Goal: Task Accomplishment & Management: Use online tool/utility

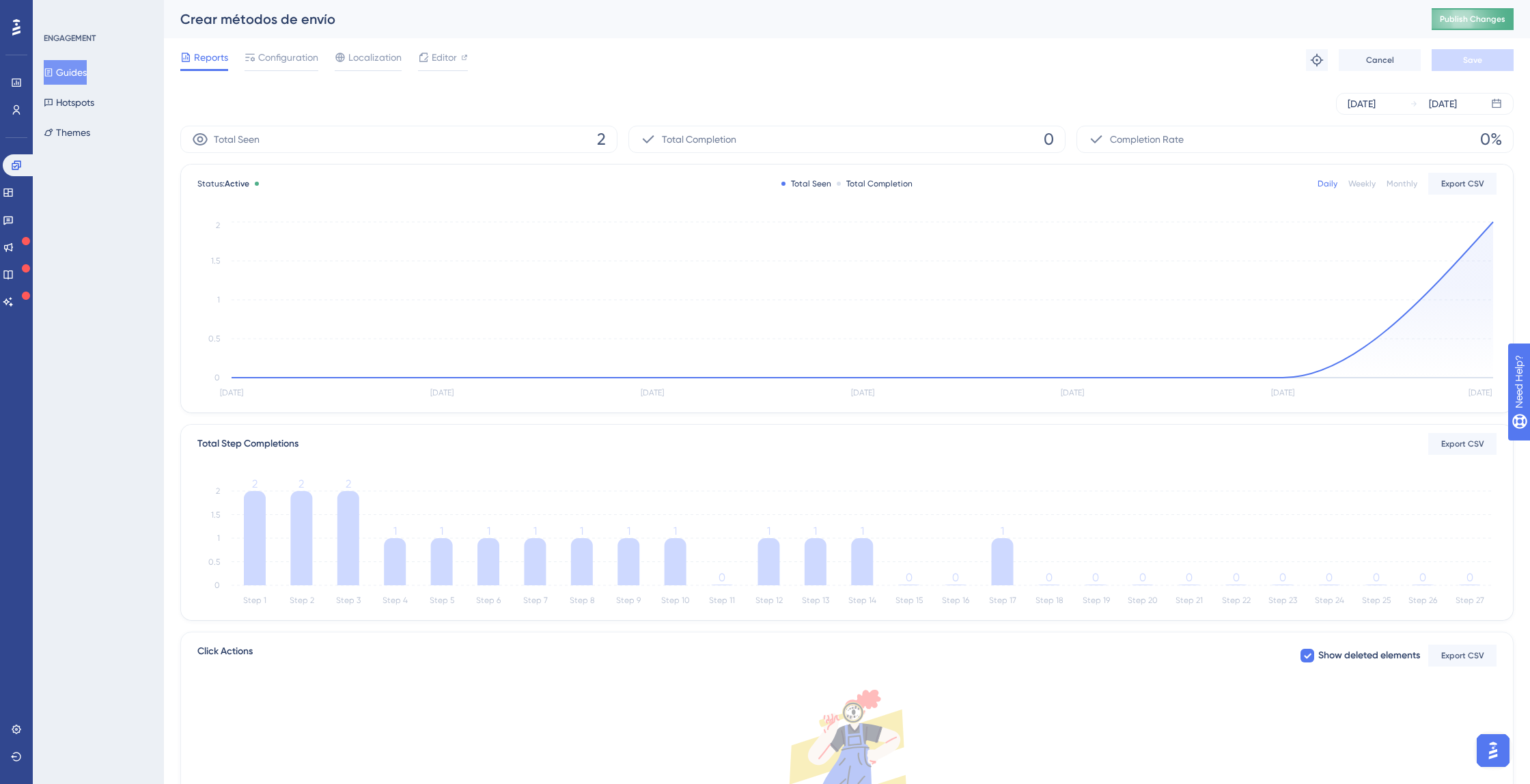
click at [1447, 16] on span "Publish Changes" at bounding box center [1472, 20] width 66 height 11
click at [85, 75] on button "Guides" at bounding box center [65, 72] width 43 height 24
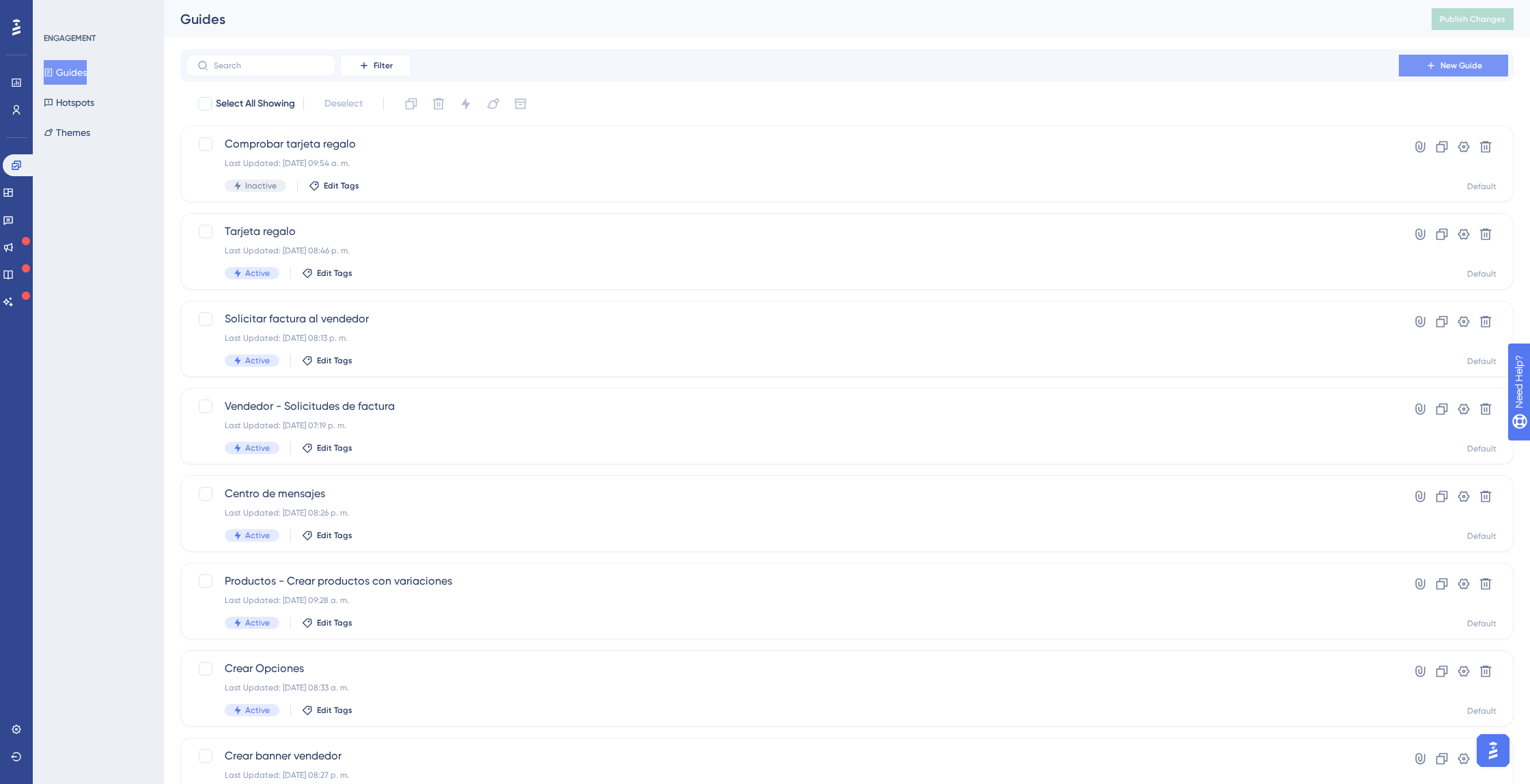
click at [1432, 71] on button "New Guide" at bounding box center [1453, 66] width 110 height 22
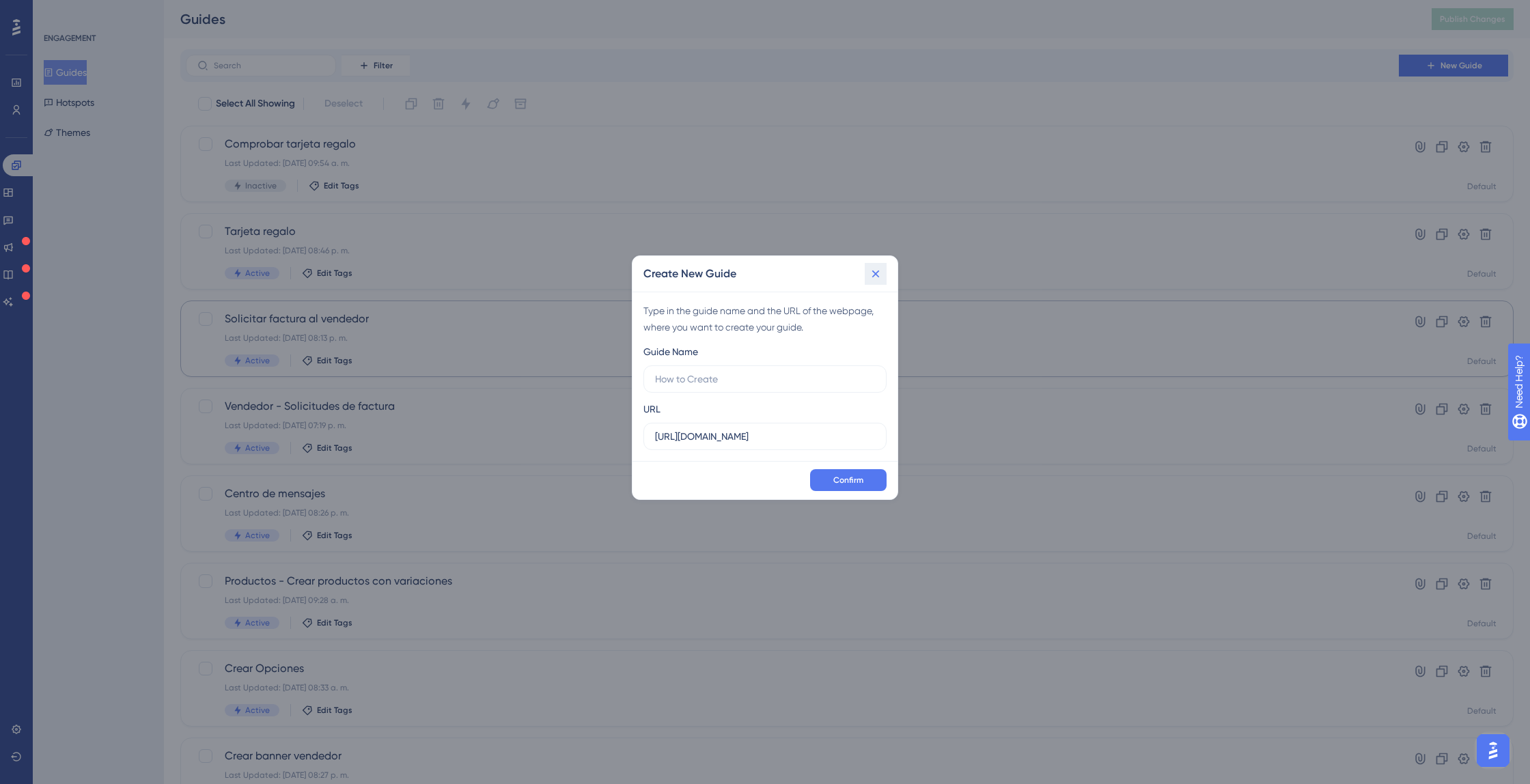
drag, startPoint x: 882, startPoint y: 269, endPoint x: 812, endPoint y: 307, distance: 79.6
click at [882, 269] on icon at bounding box center [875, 273] width 14 height 14
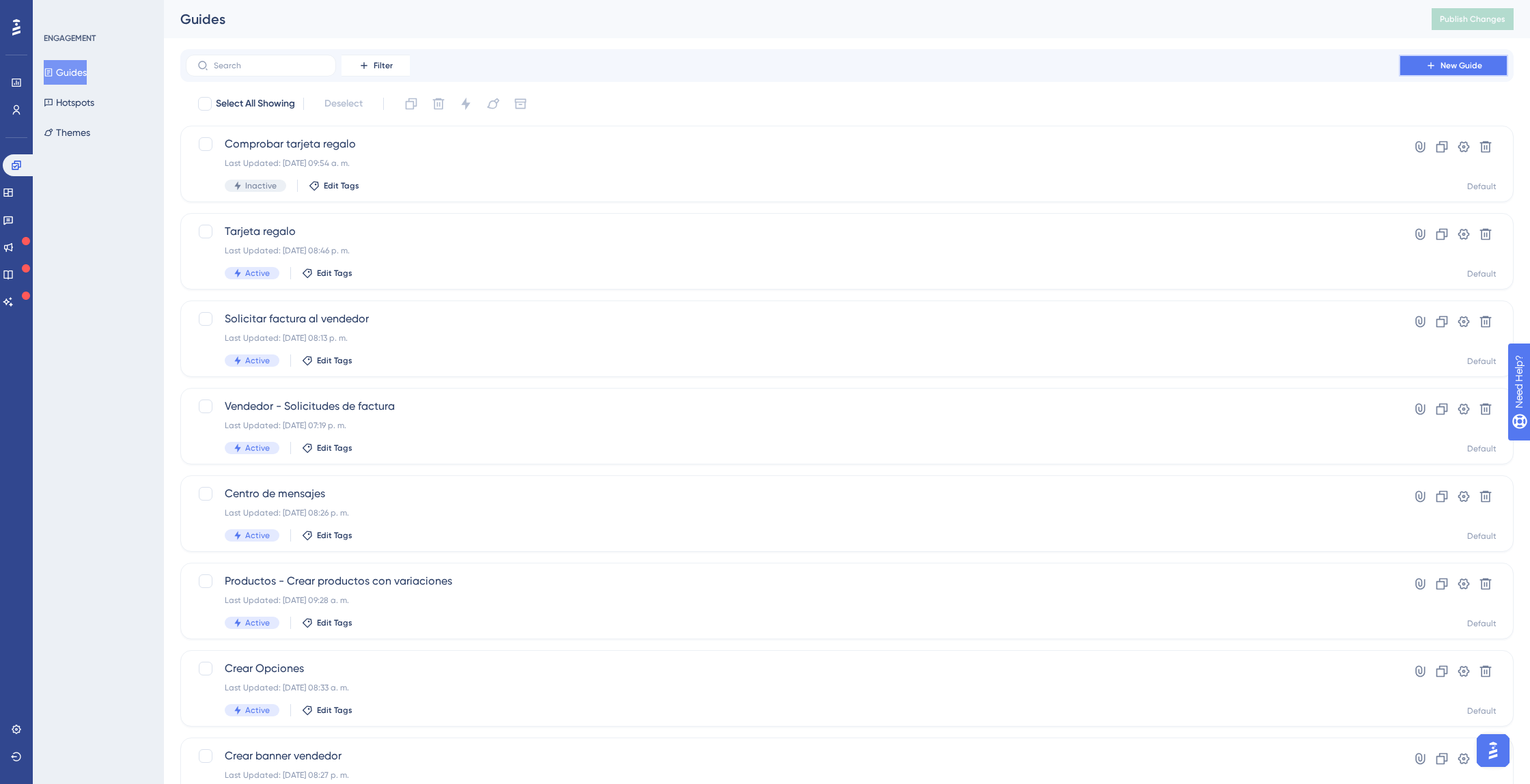
click at [1454, 72] on button "New Guide" at bounding box center [1453, 66] width 110 height 22
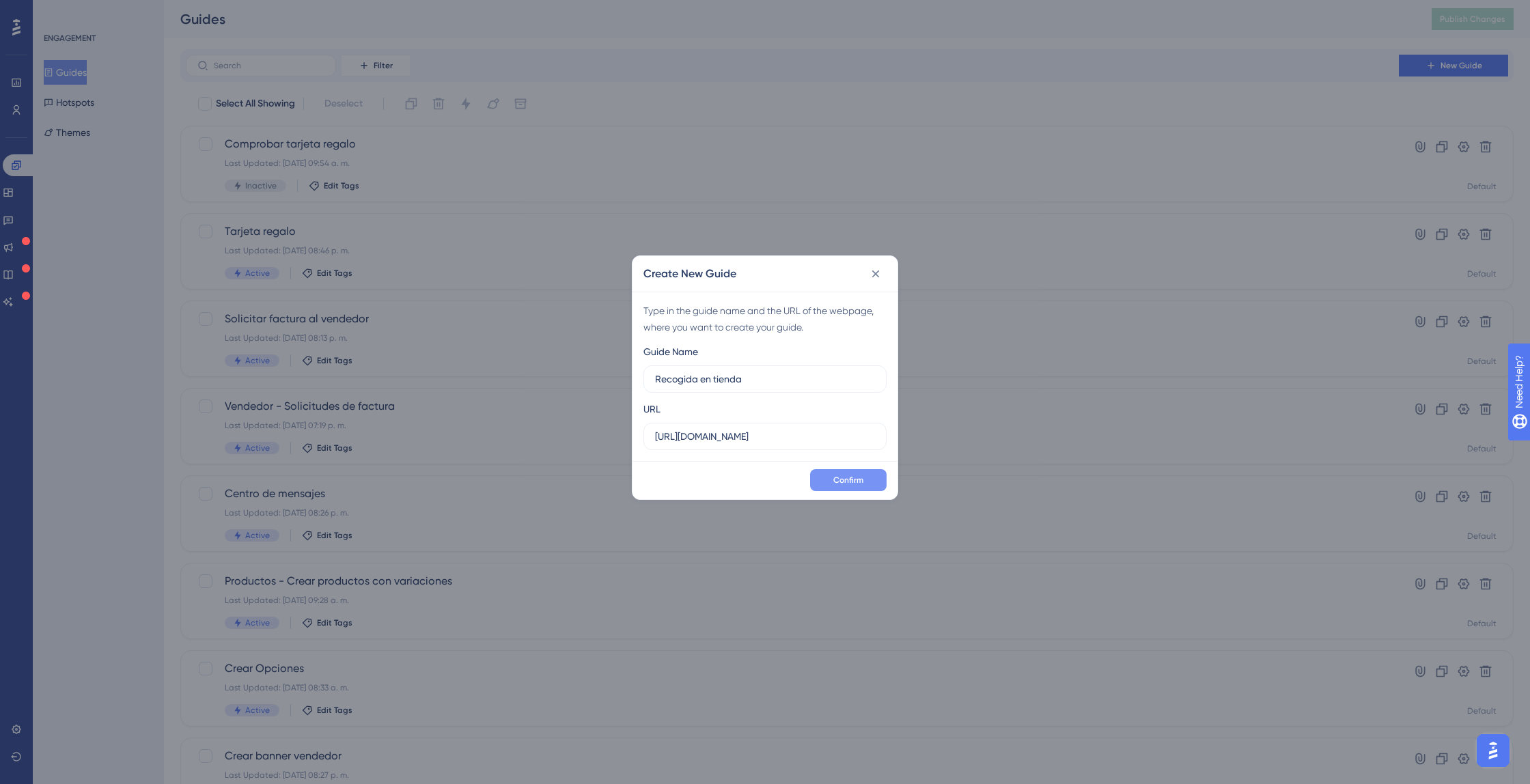
type input "Recogida en tienda"
click at [851, 477] on span "Confirm" at bounding box center [848, 480] width 30 height 11
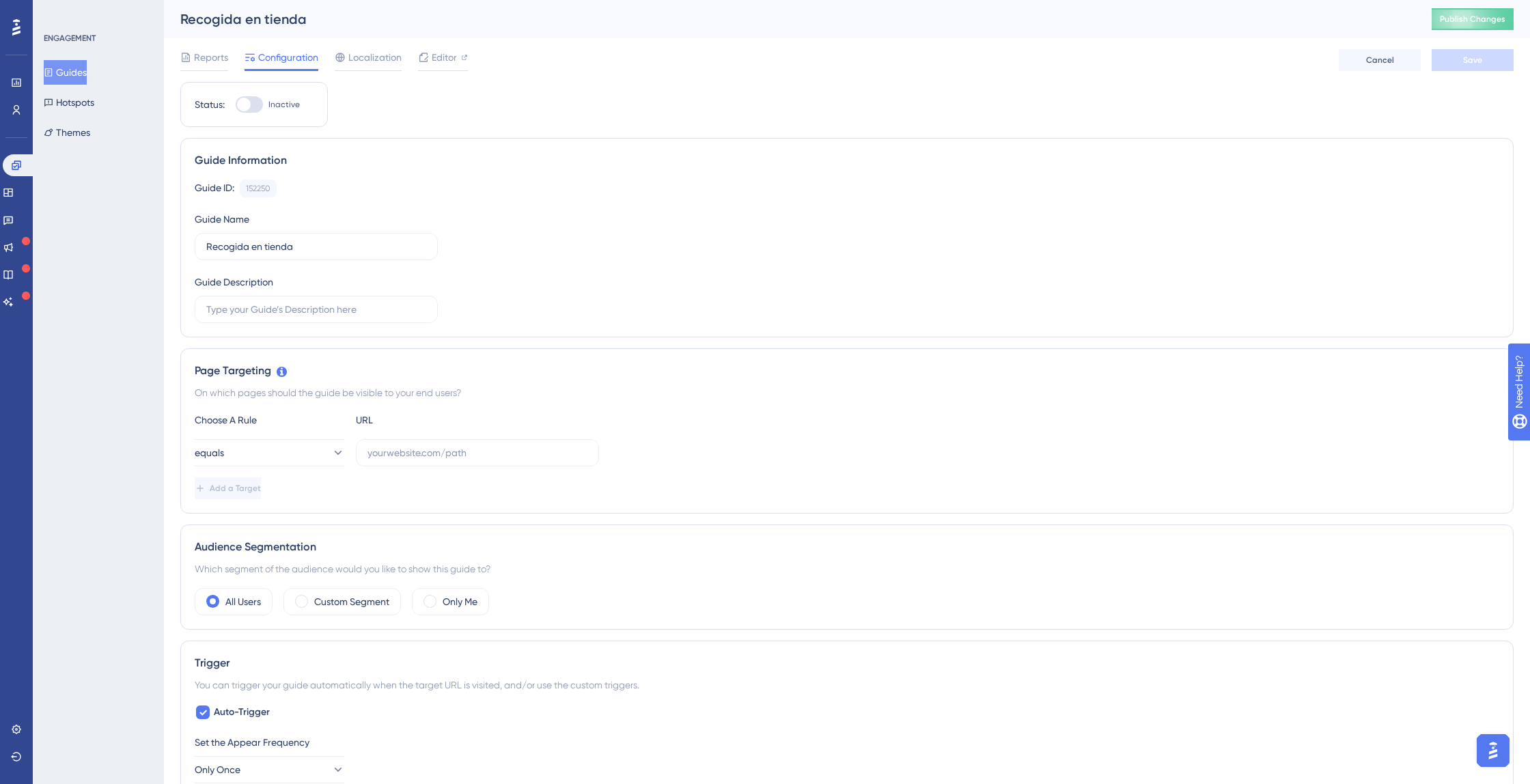
click at [86, 74] on button "Guides" at bounding box center [65, 72] width 43 height 24
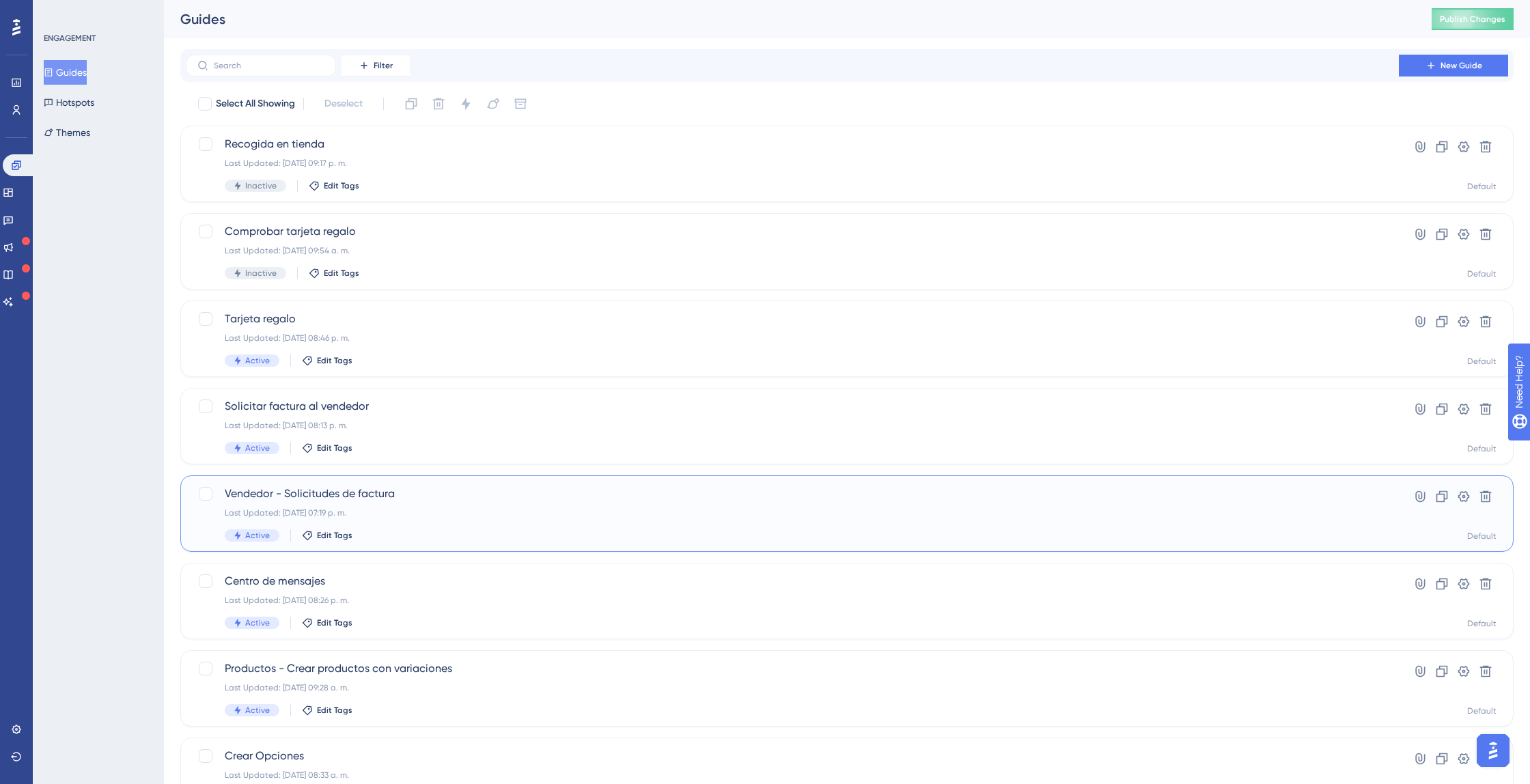
click at [316, 495] on span "Vendedor - Solicitudes de factura" at bounding box center [792, 494] width 1135 height 17
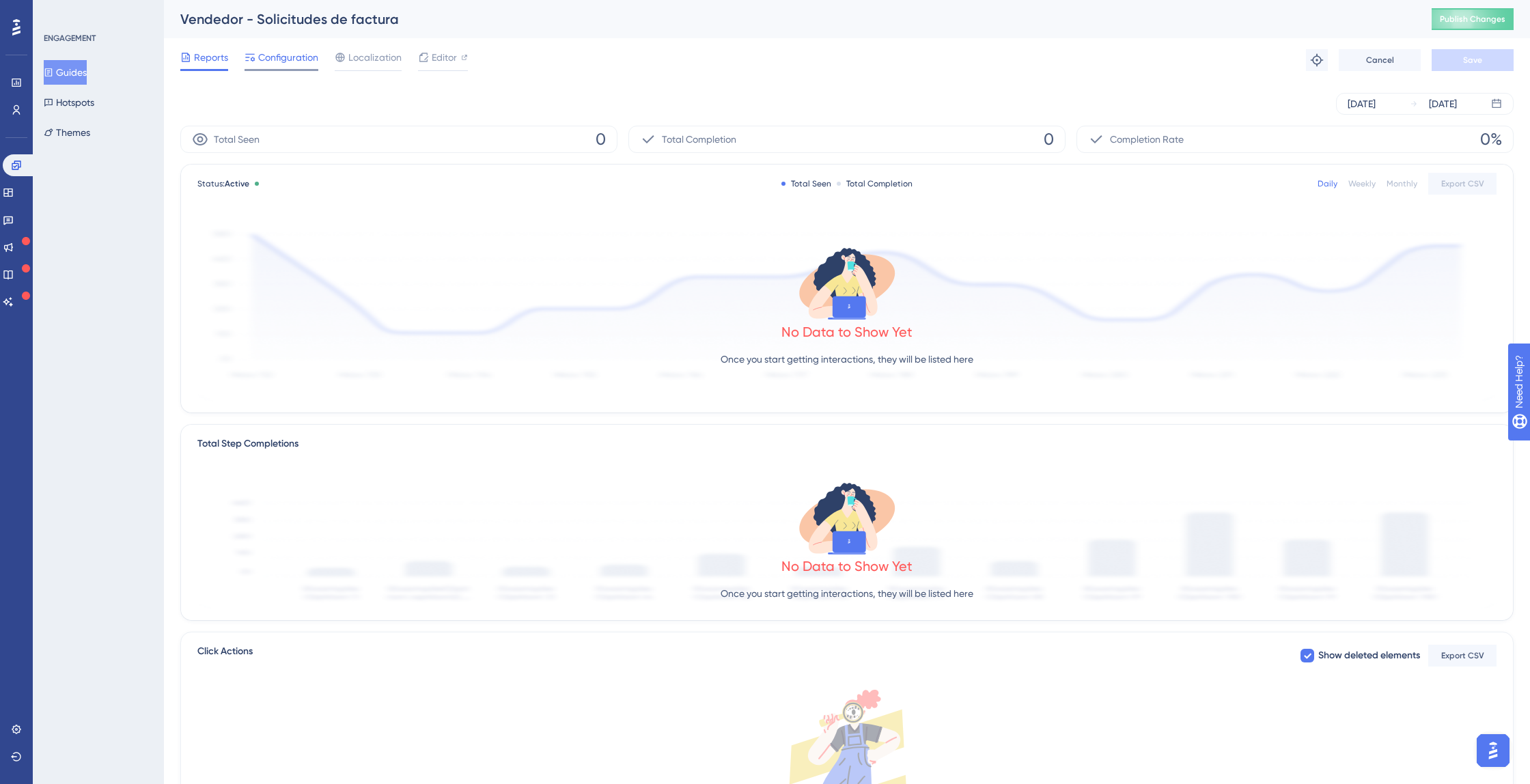
click at [297, 61] on span "Configuration" at bounding box center [288, 58] width 60 height 17
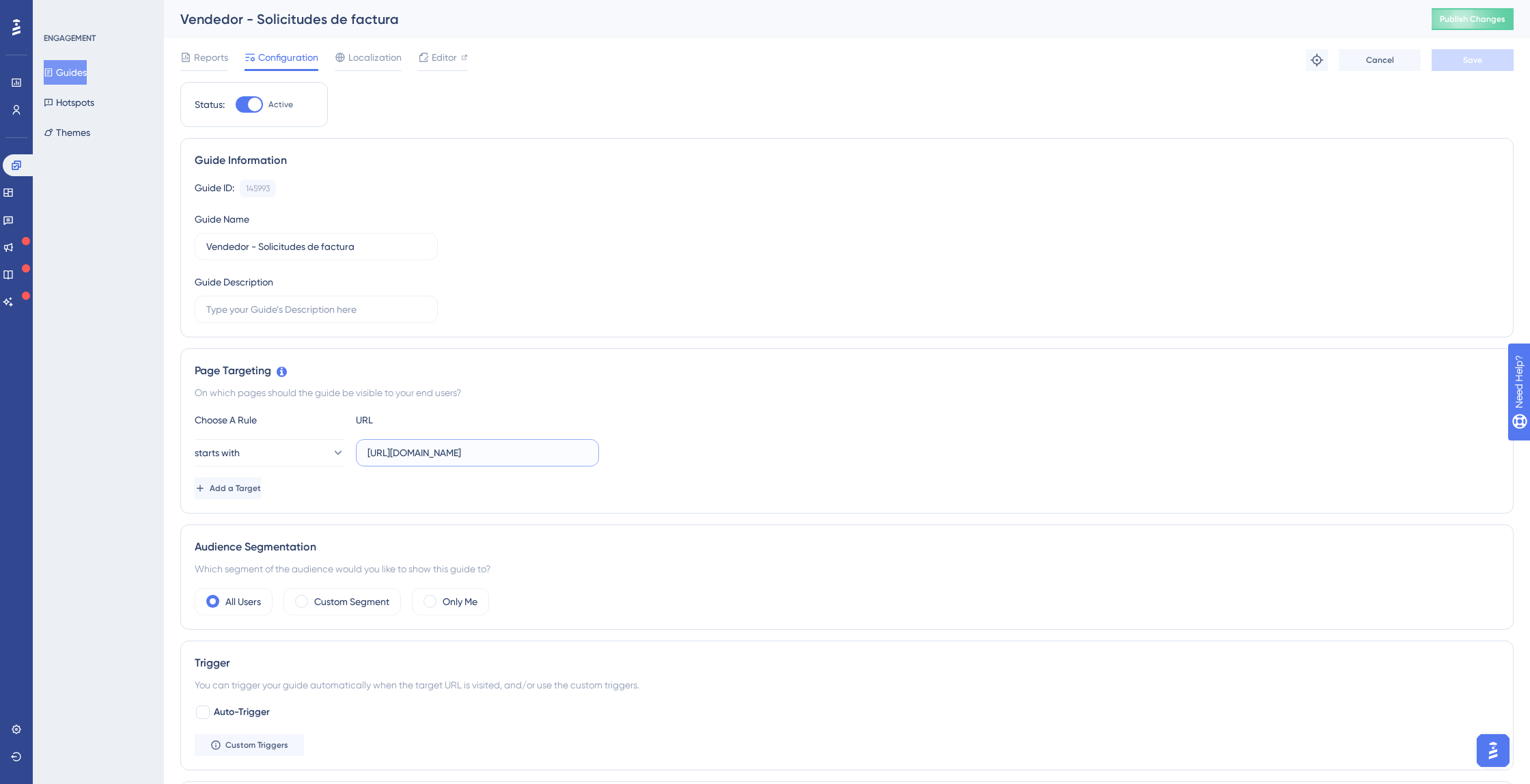
drag, startPoint x: 517, startPoint y: 455, endPoint x: 338, endPoint y: 437, distance: 179.9
click at [338, 437] on div "Choose A Rule URL starts with [URL][DOMAIN_NAME] Add a Target" at bounding box center [846, 455] width 1304 height 87
click at [86, 75] on button "Guides" at bounding box center [65, 72] width 43 height 24
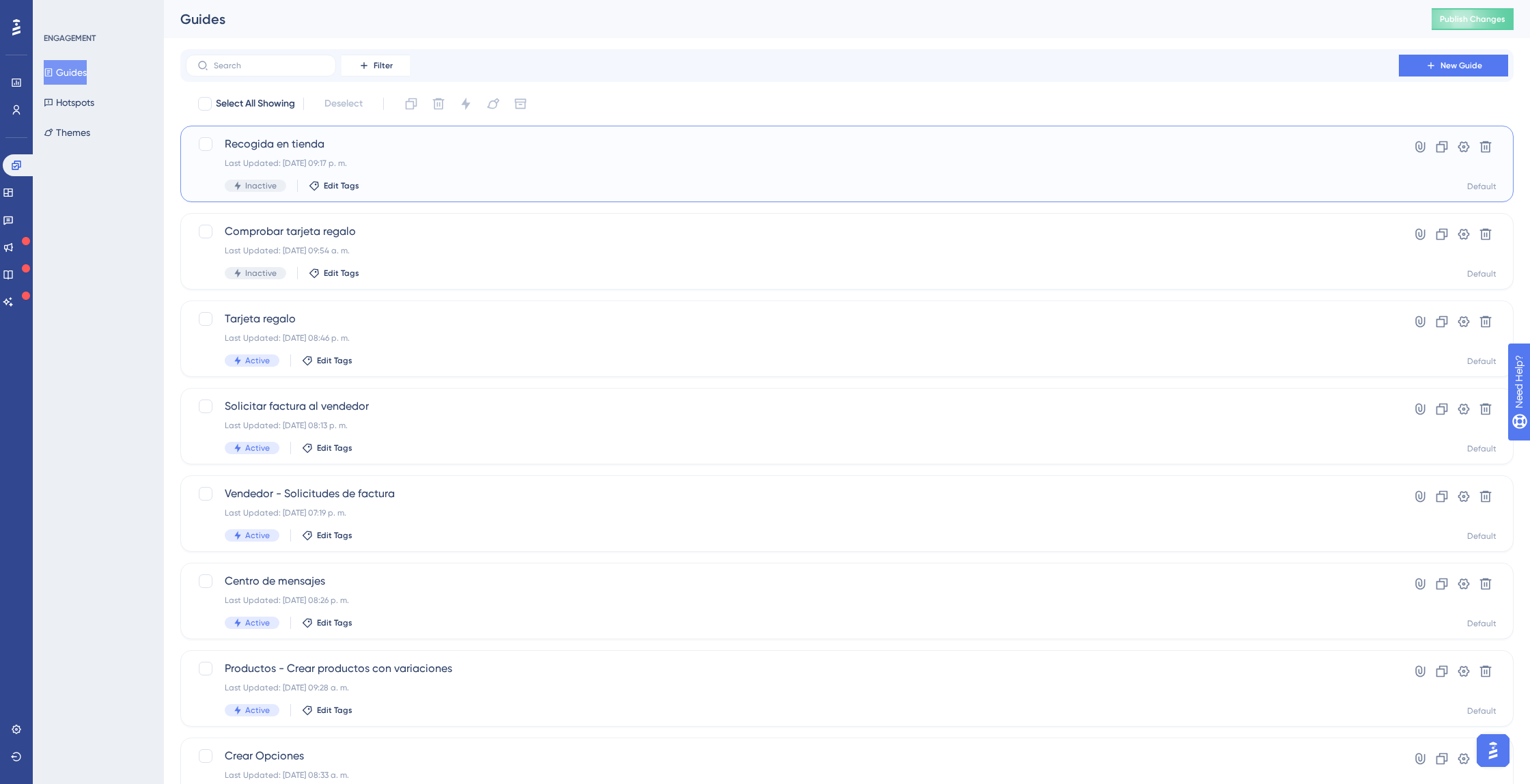
click at [276, 149] on span "Recogida en tienda" at bounding box center [792, 144] width 1135 height 17
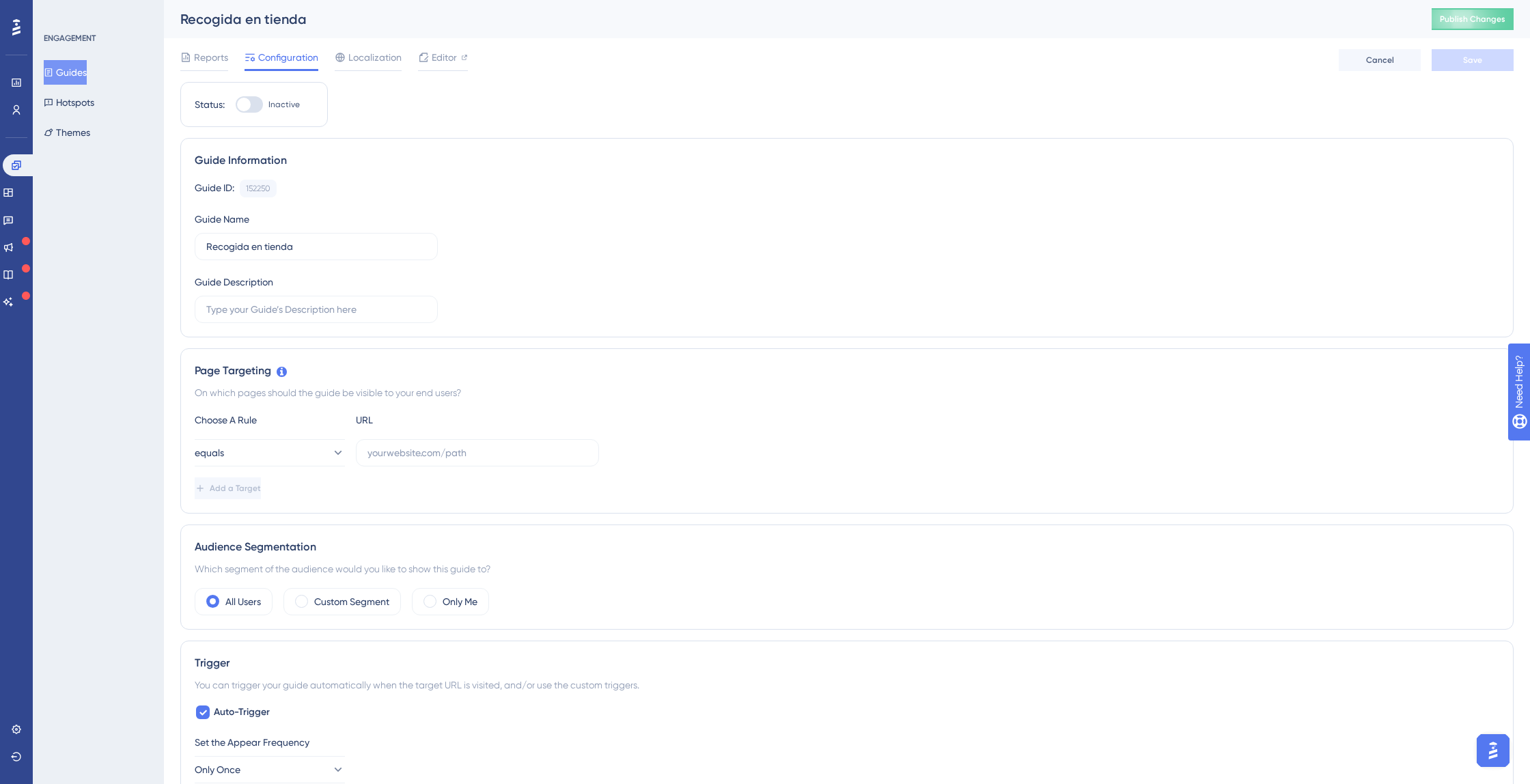
click at [246, 104] on div at bounding box center [243, 104] width 14 height 14
click at [236, 104] on input "Inactive" at bounding box center [235, 104] width 1 height 1
checkbox input "false"
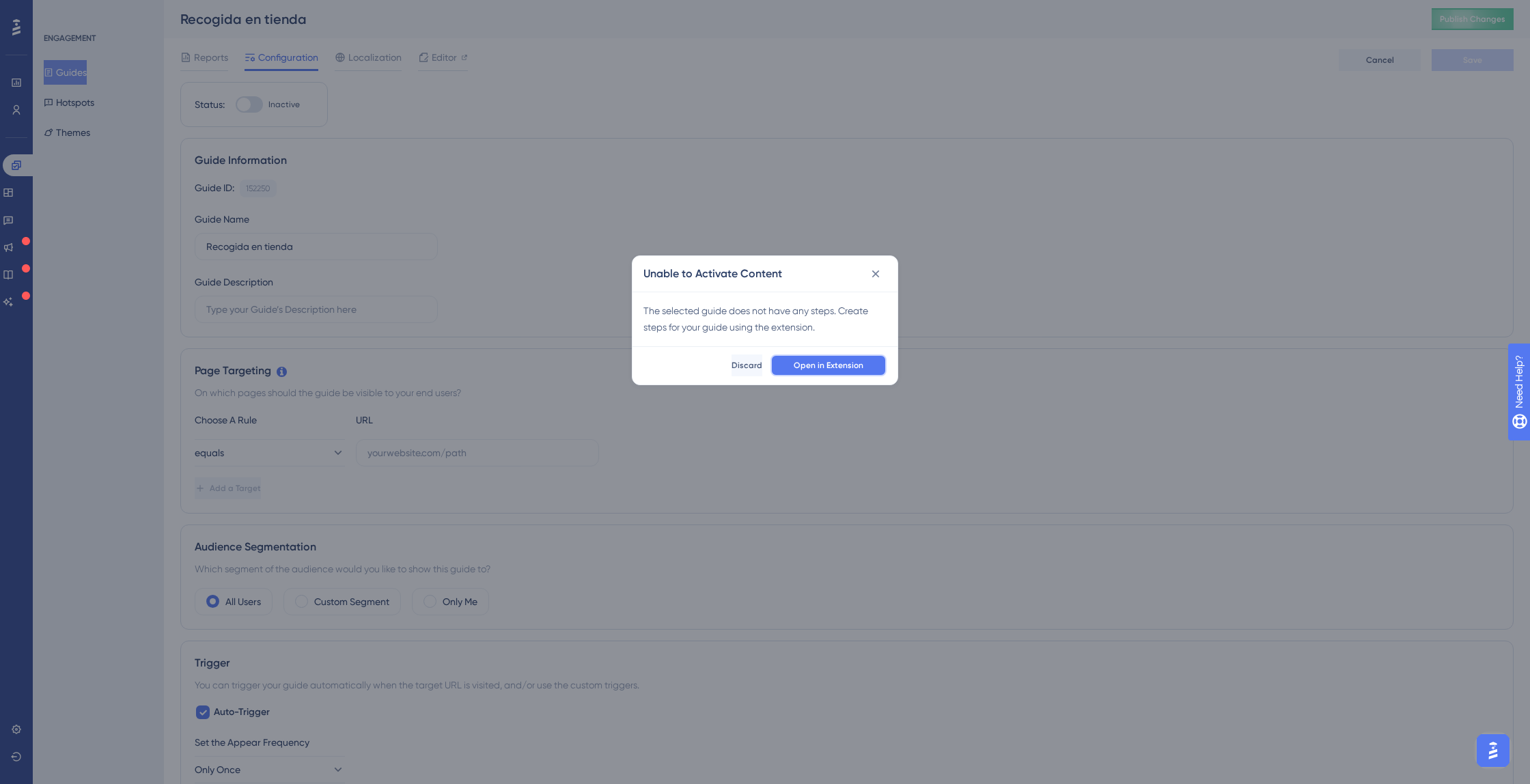
click at [809, 366] on span "Open in Extension" at bounding box center [828, 365] width 70 height 11
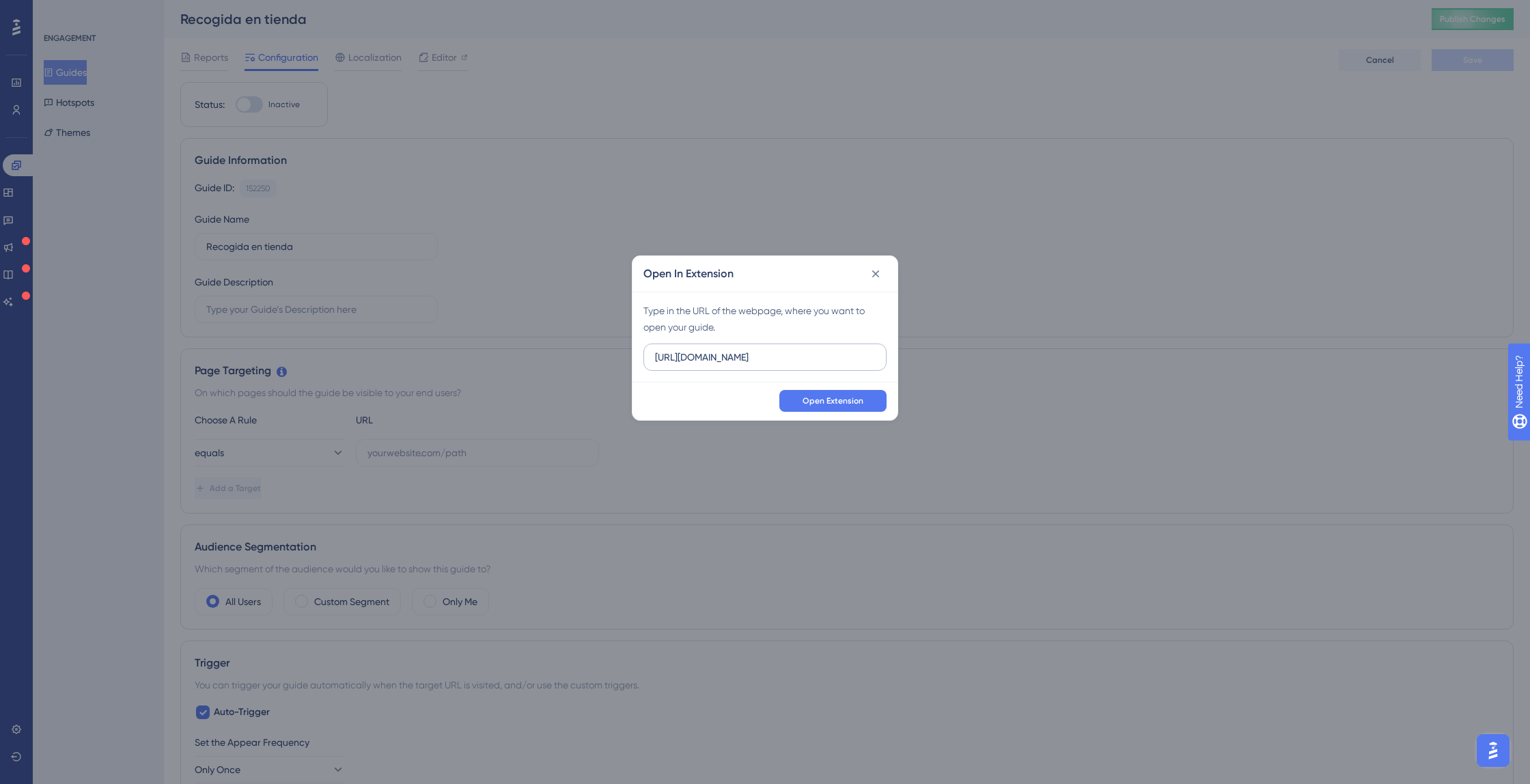
click at [803, 352] on input "[URL][DOMAIN_NAME]" at bounding box center [765, 357] width 220 height 15
type input "[URL][DOMAIN_NAME]"
click at [832, 403] on span "Open Extension" at bounding box center [832, 401] width 60 height 11
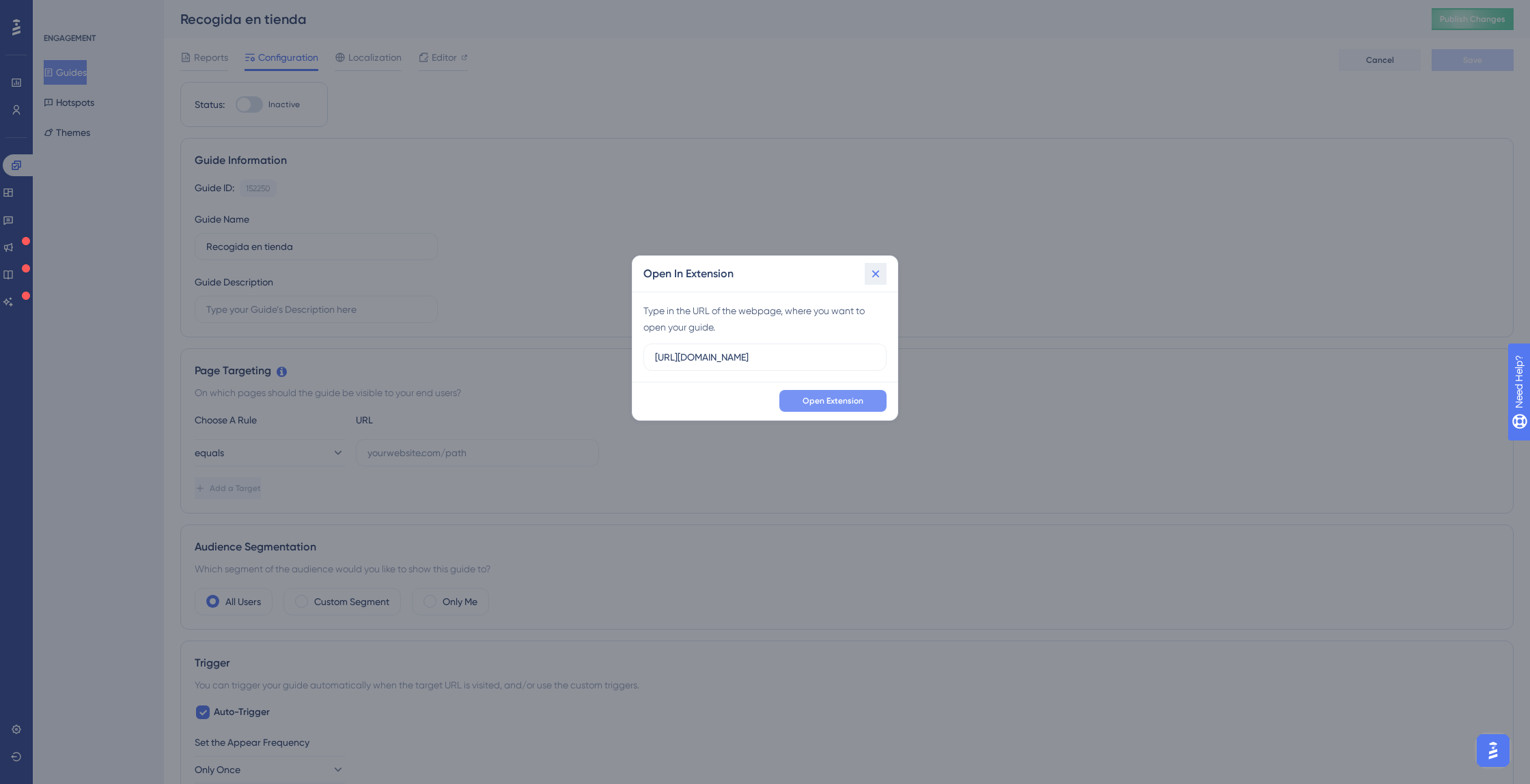
click at [878, 272] on icon at bounding box center [876, 274] width 7 height 7
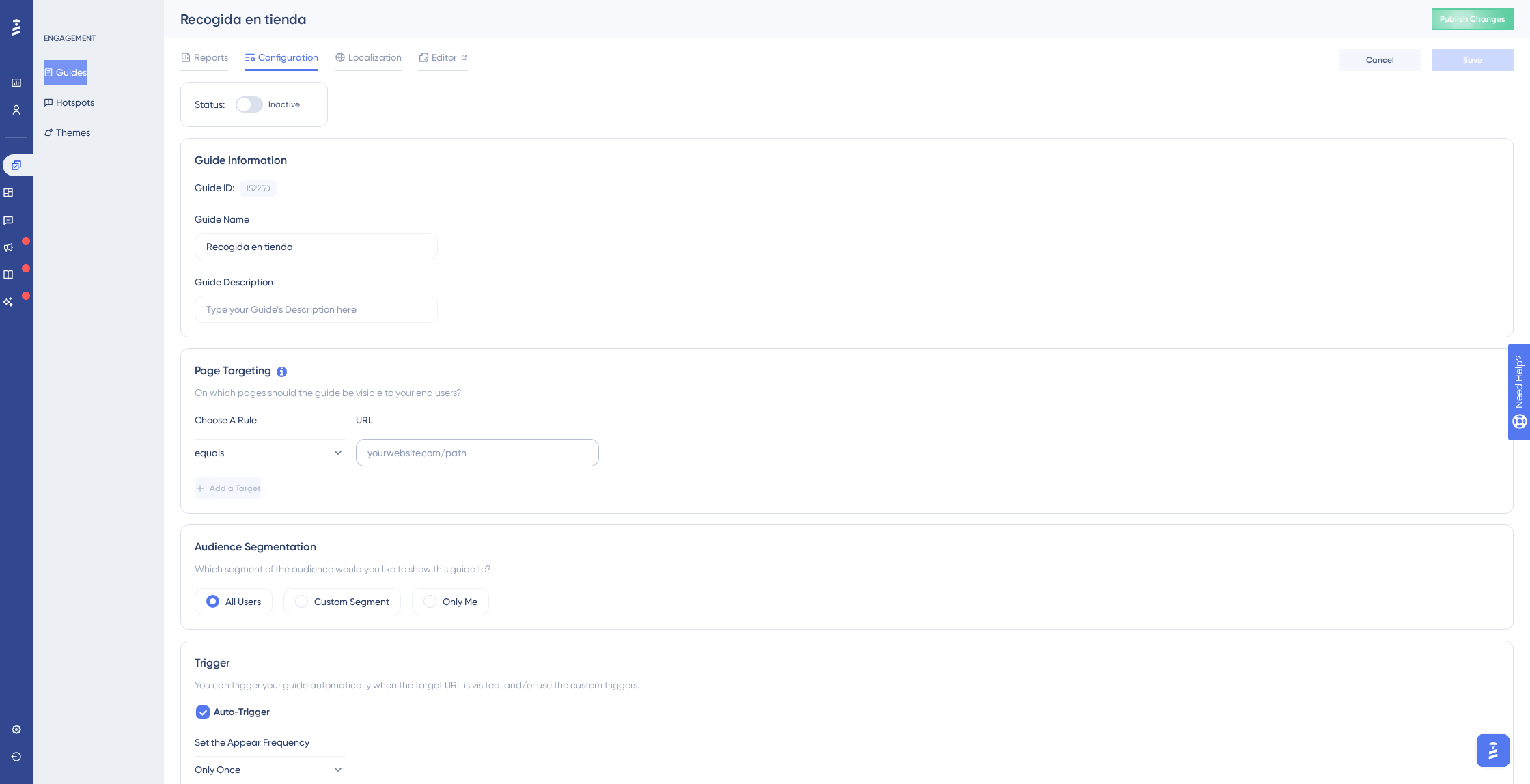
click at [403, 441] on label at bounding box center [477, 452] width 243 height 27
click at [403, 445] on input "text" at bounding box center [477, 452] width 220 height 15
paste input "[URL][DOMAIN_NAME]"
type input "[URL][DOMAIN_NAME]"
click at [282, 451] on button "equals" at bounding box center [269, 452] width 150 height 27
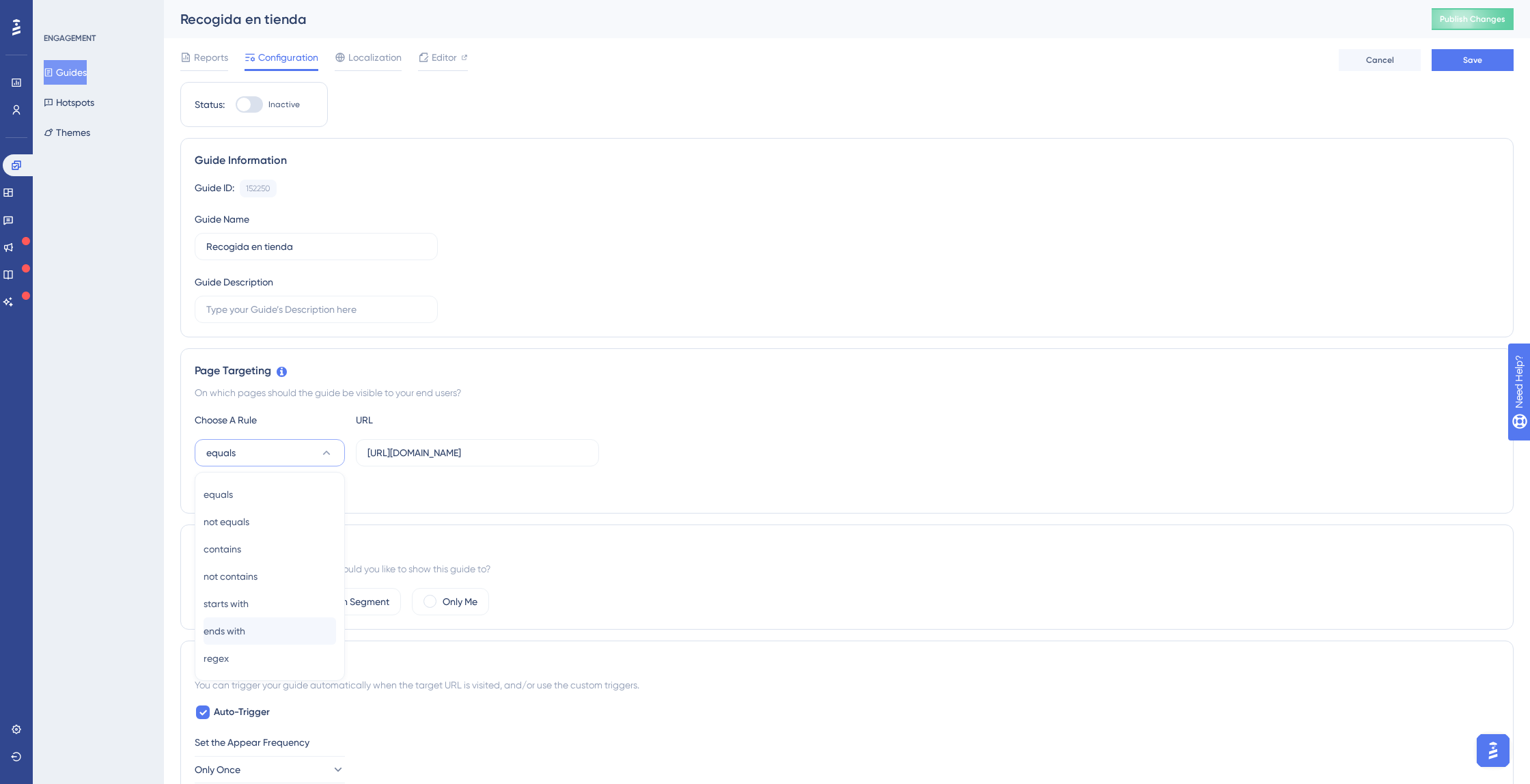
scroll to position [184, 0]
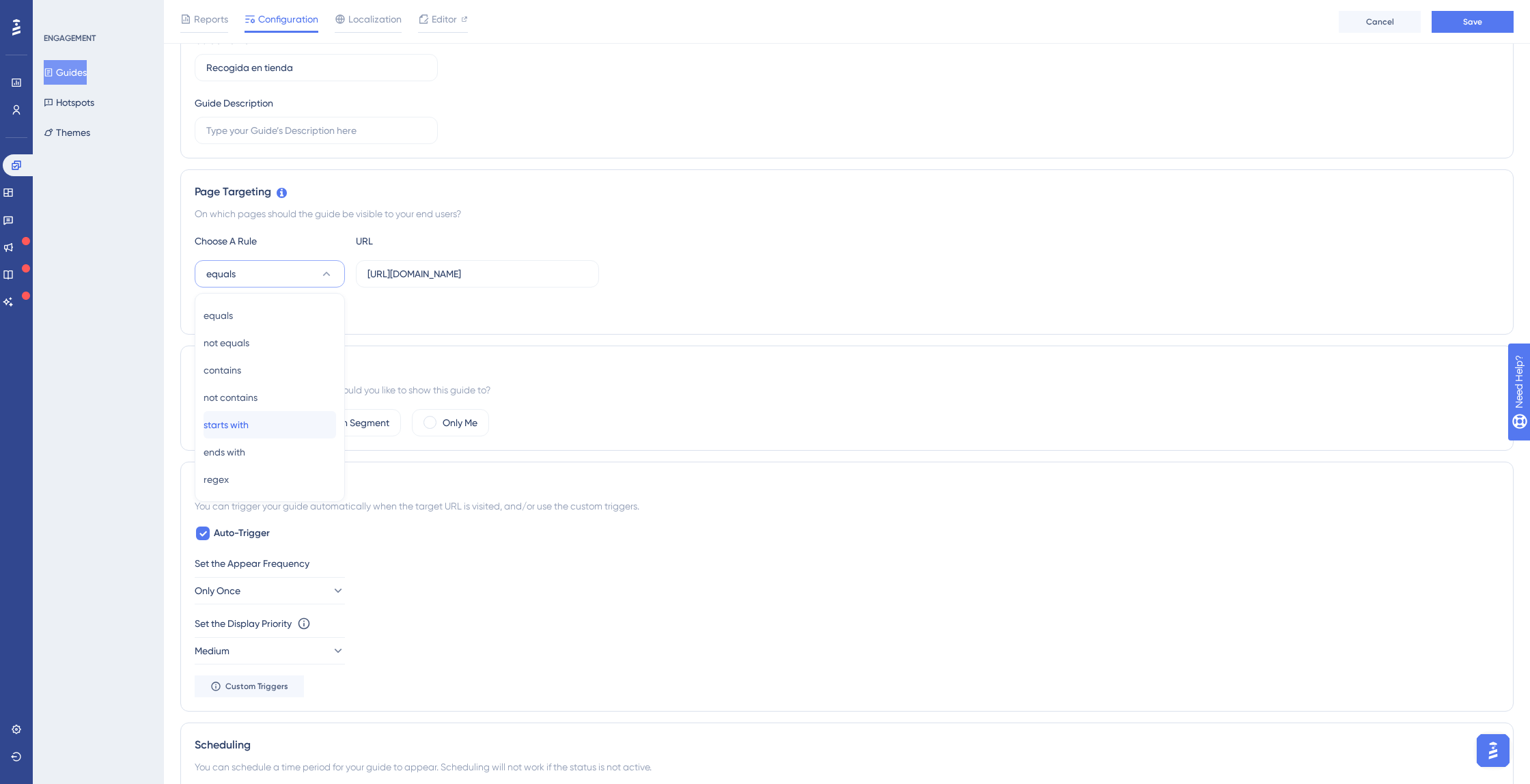
click at [259, 422] on div "starts with starts with" at bounding box center [269, 425] width 133 height 27
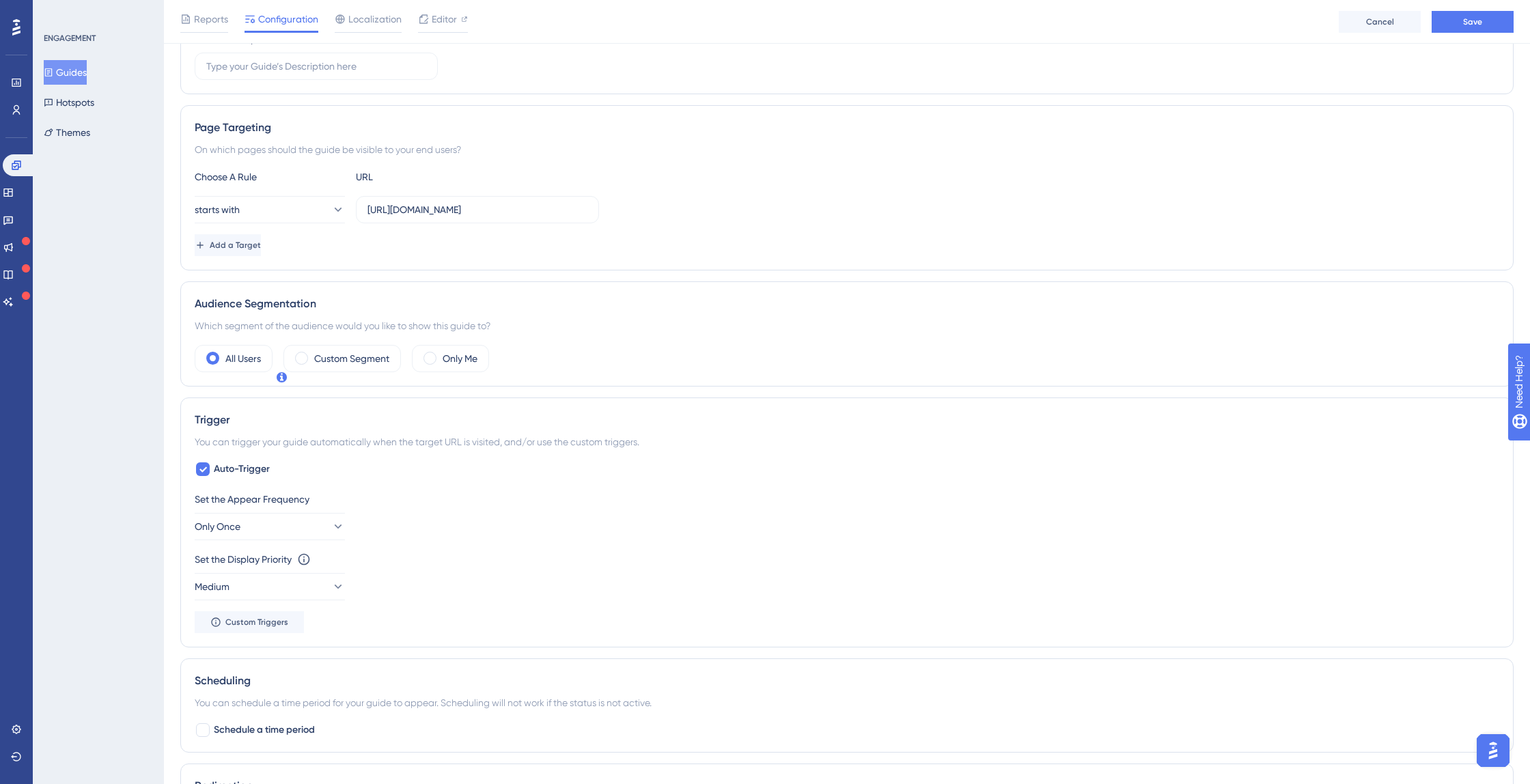
scroll to position [290, 0]
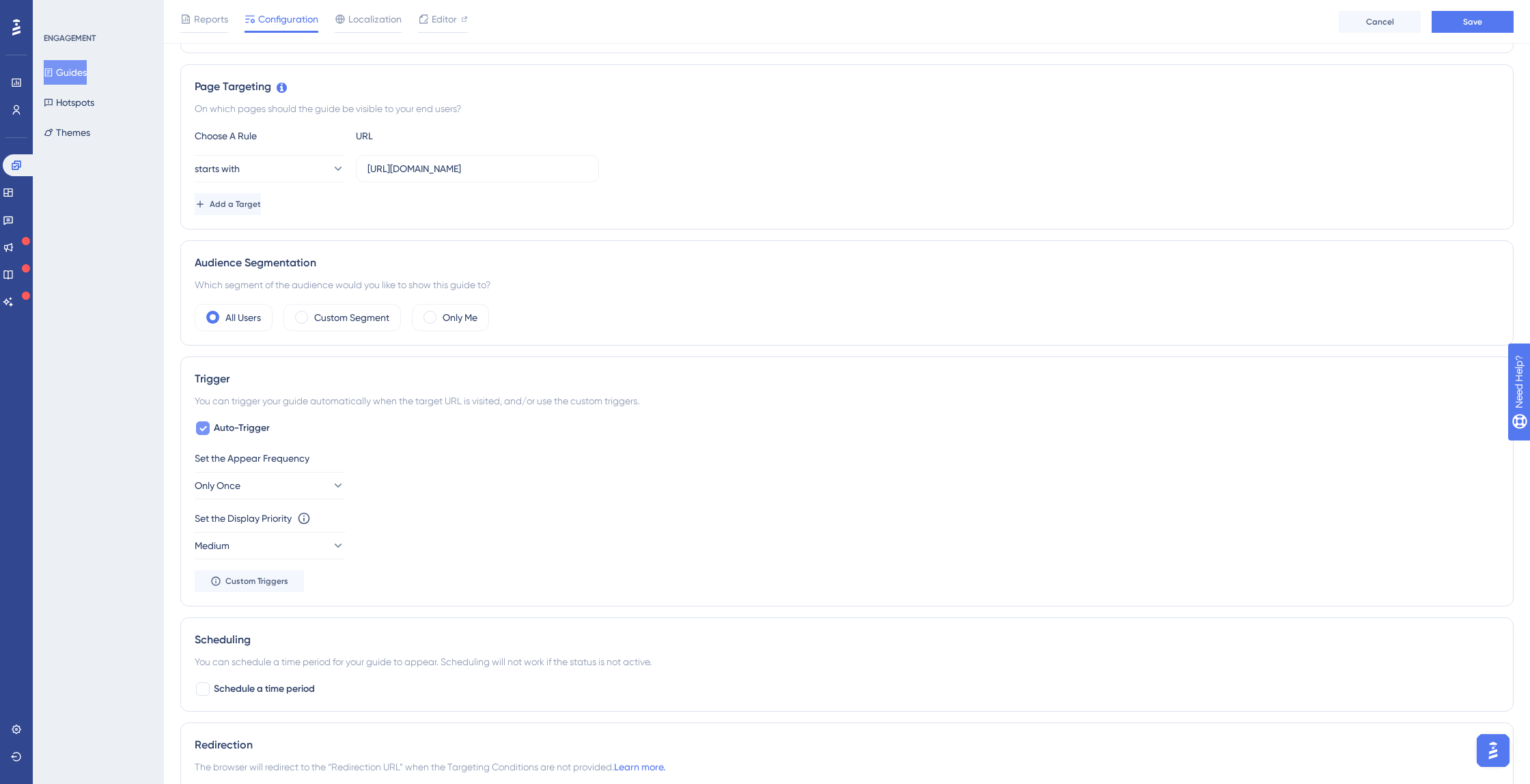
click at [260, 432] on span "Auto-Trigger" at bounding box center [242, 428] width 56 height 17
checkbox input "false"
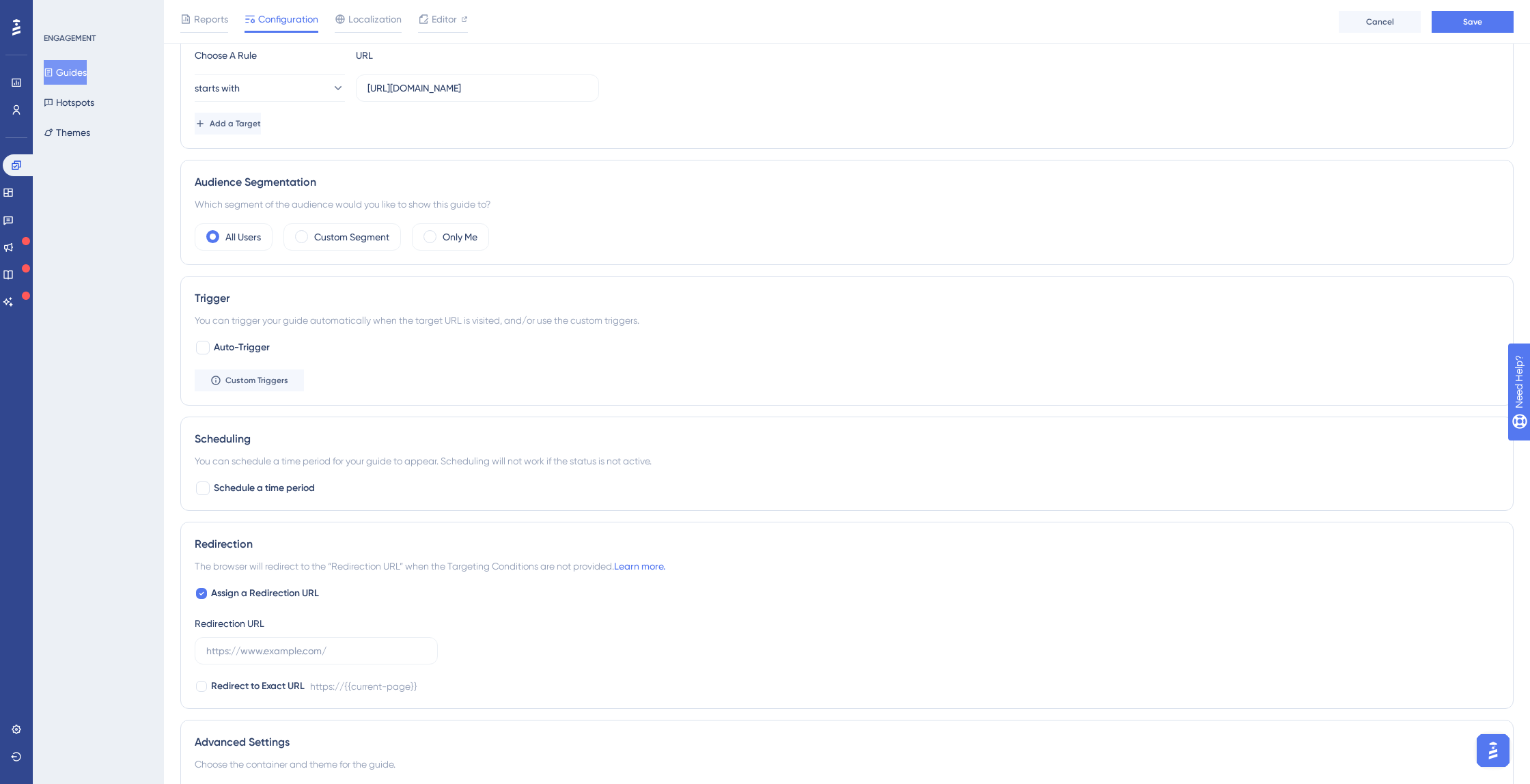
scroll to position [376, 0]
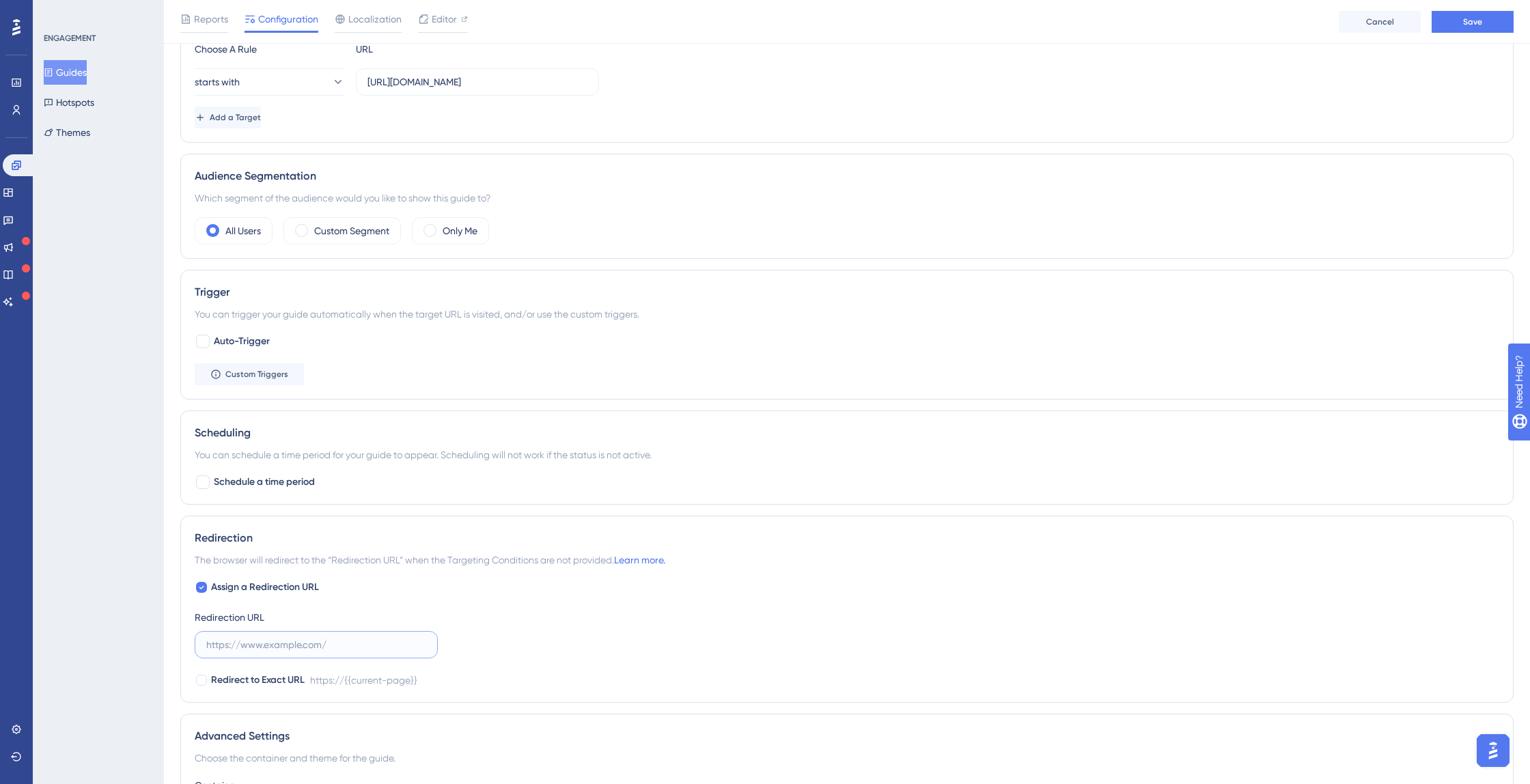
click at [301, 646] on input "text" at bounding box center [316, 645] width 220 height 15
paste input "[URL][DOMAIN_NAME]"
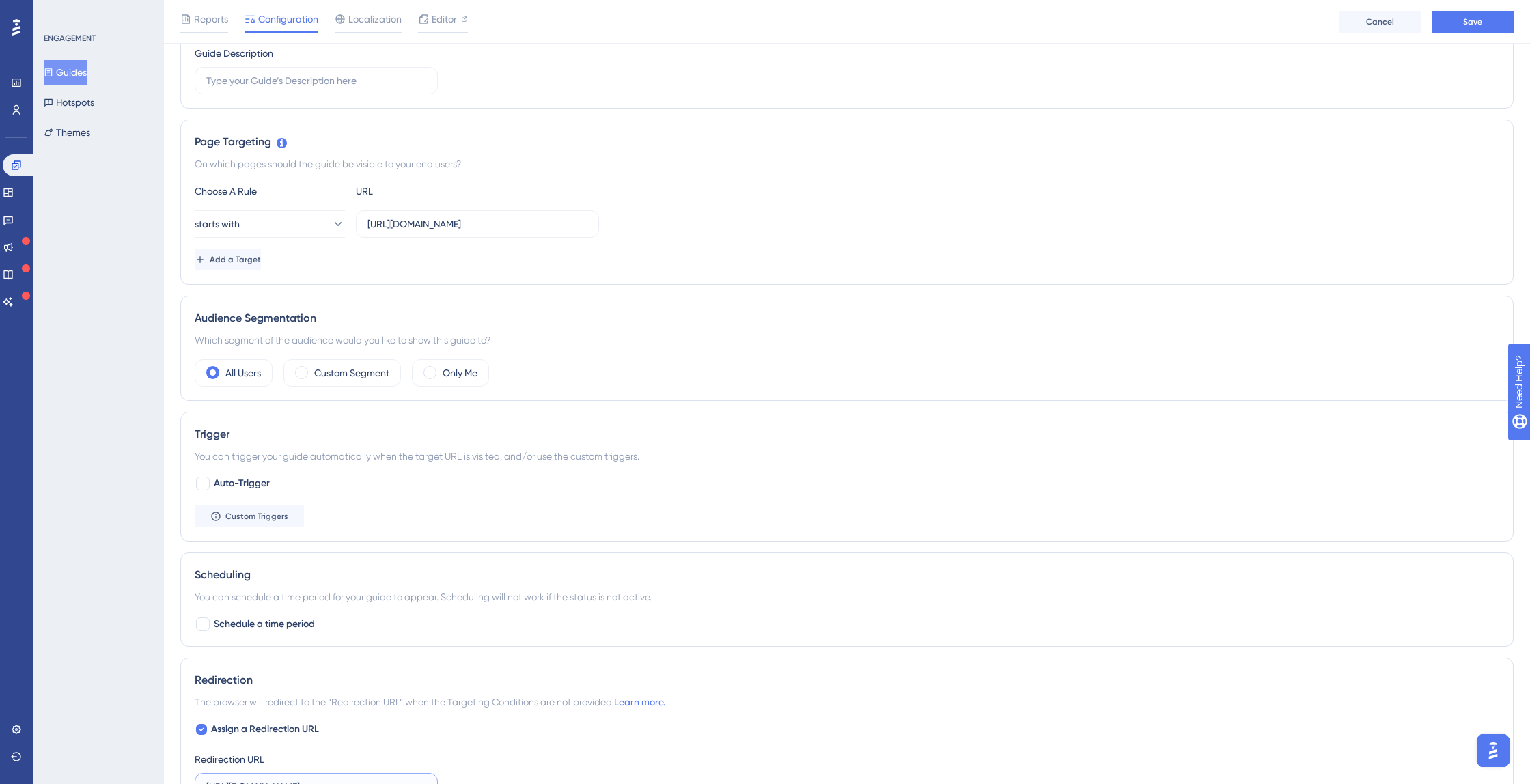
scroll to position [0, 0]
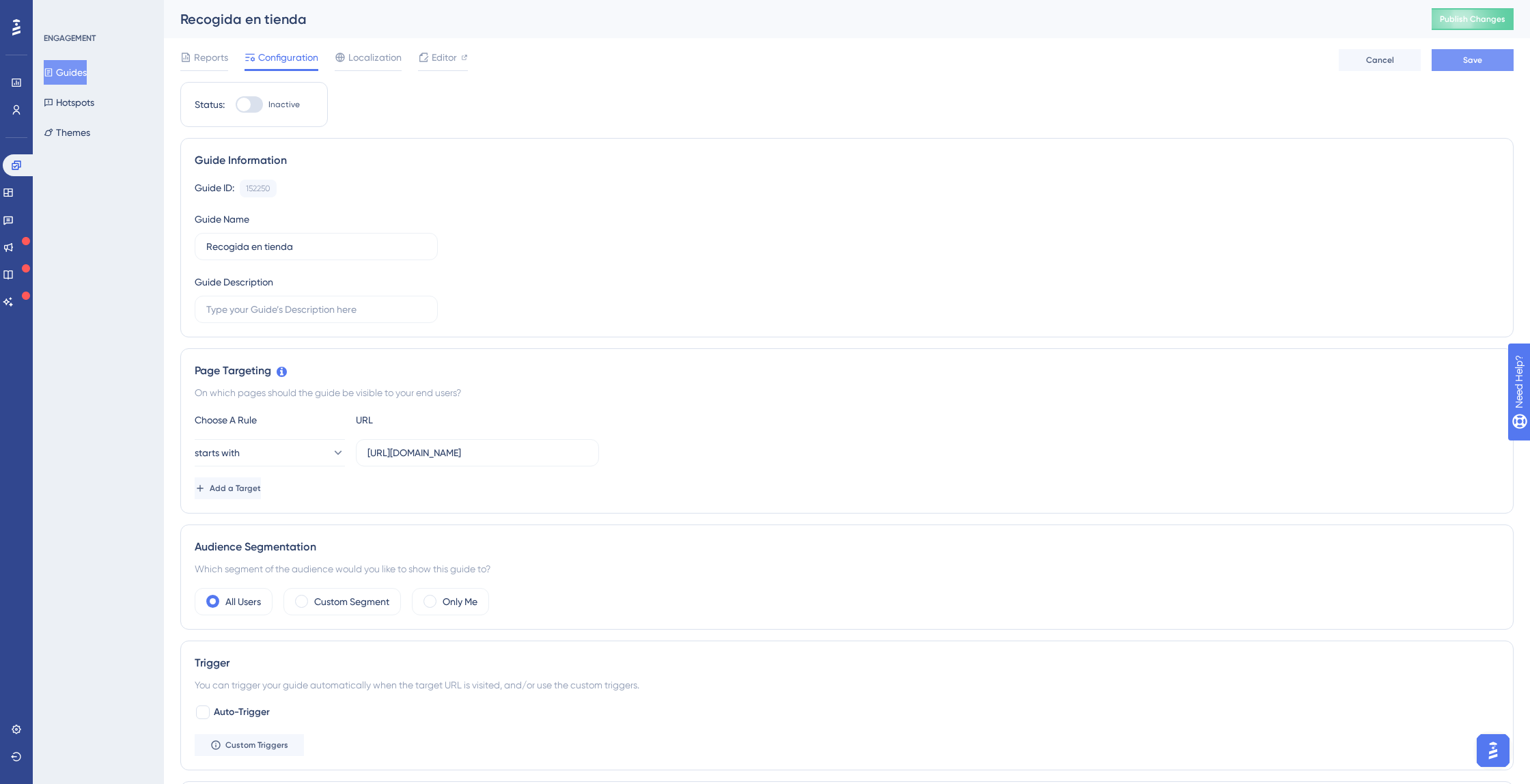
type input "[URL][DOMAIN_NAME]"
click at [1471, 58] on span "Save" at bounding box center [1472, 60] width 20 height 11
click at [1471, 20] on span "Publish Changes" at bounding box center [1472, 20] width 66 height 11
click at [262, 104] on div at bounding box center [249, 105] width 27 height 17
click at [236, 104] on input "Inactive" at bounding box center [235, 104] width 1 height 1
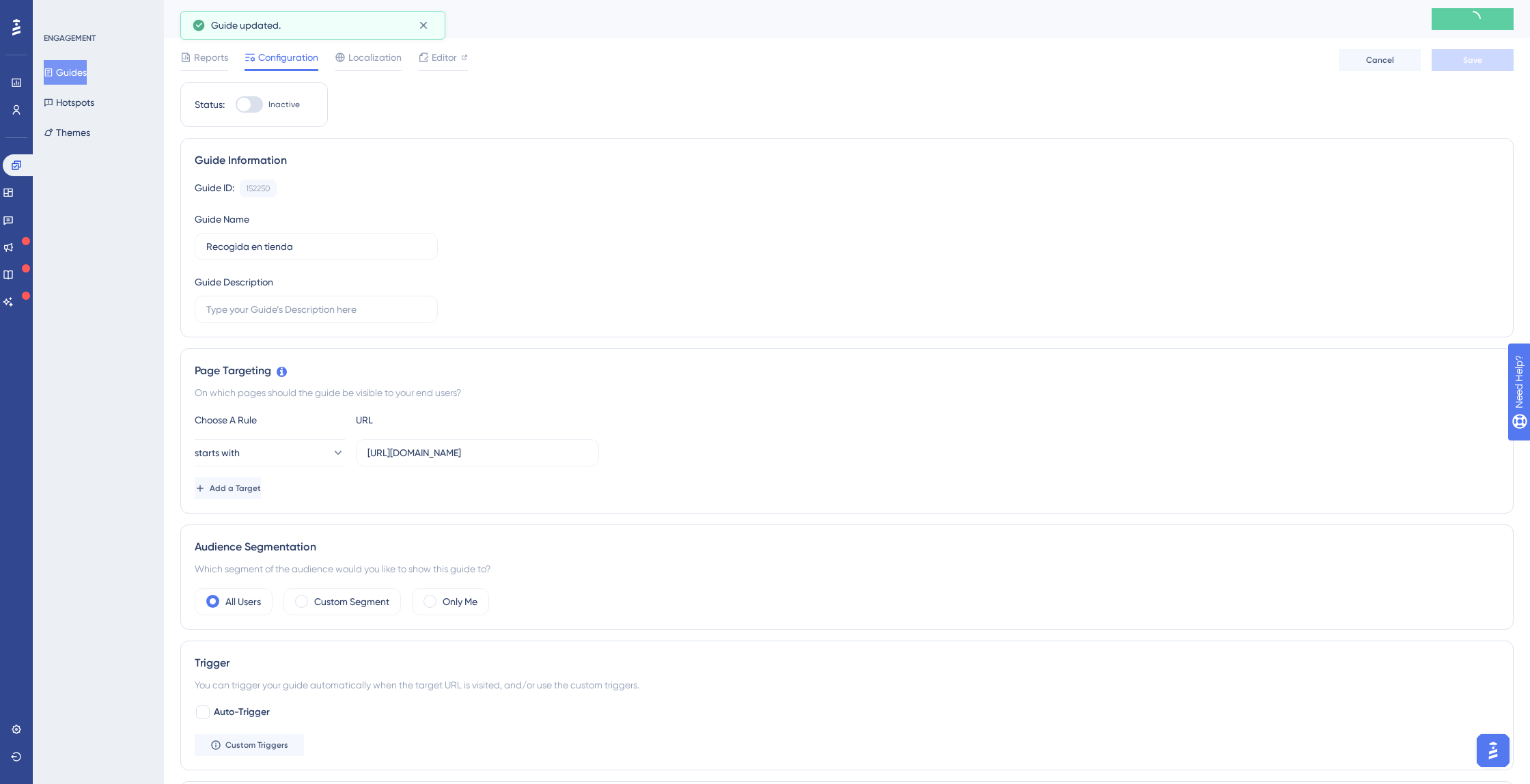
checkbox input "false"
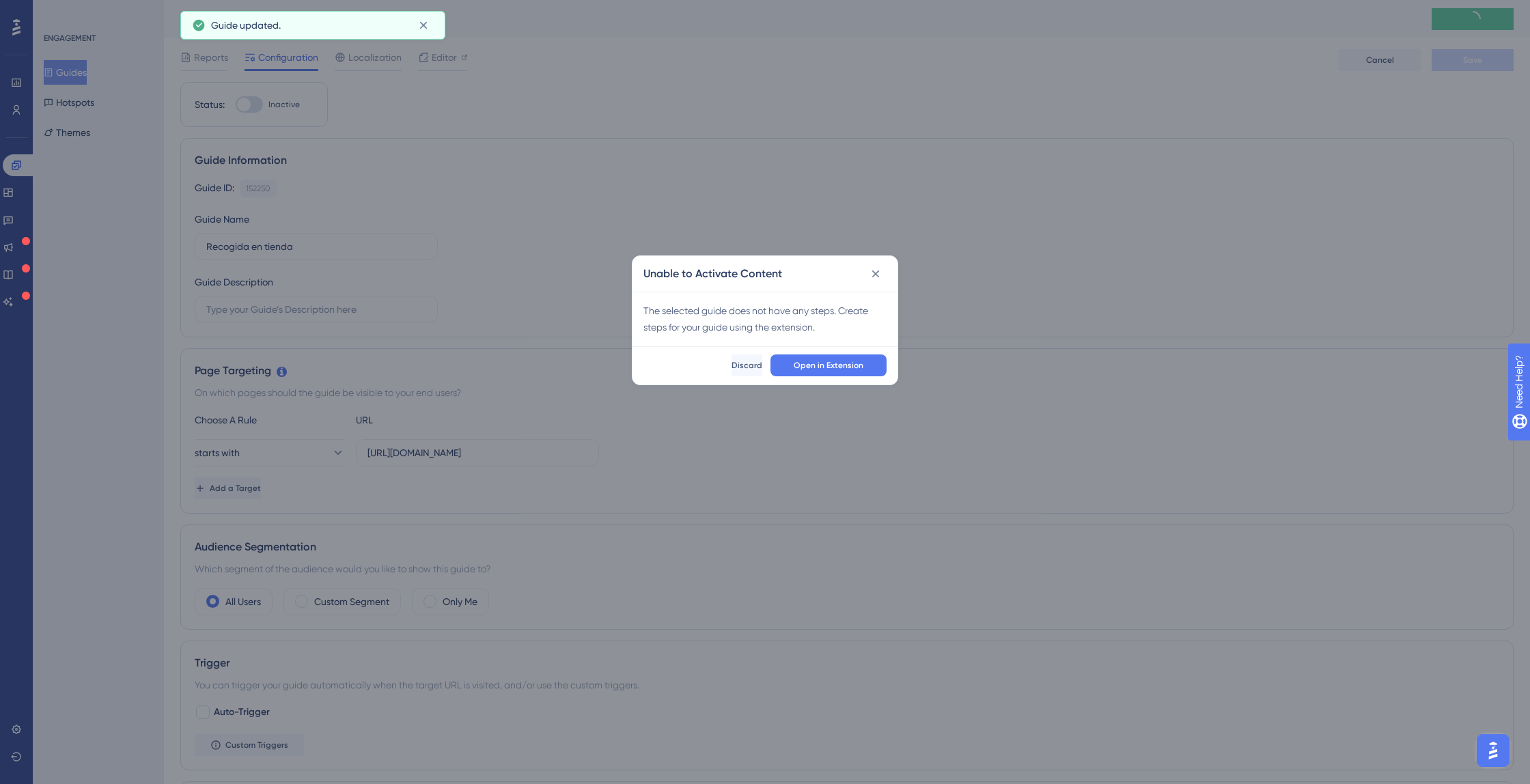
click at [419, 24] on icon at bounding box center [423, 25] width 14 height 14
click at [887, 276] on div "Unable to Activate Content" at bounding box center [765, 274] width 265 height 35
click at [878, 275] on icon at bounding box center [875, 273] width 14 height 14
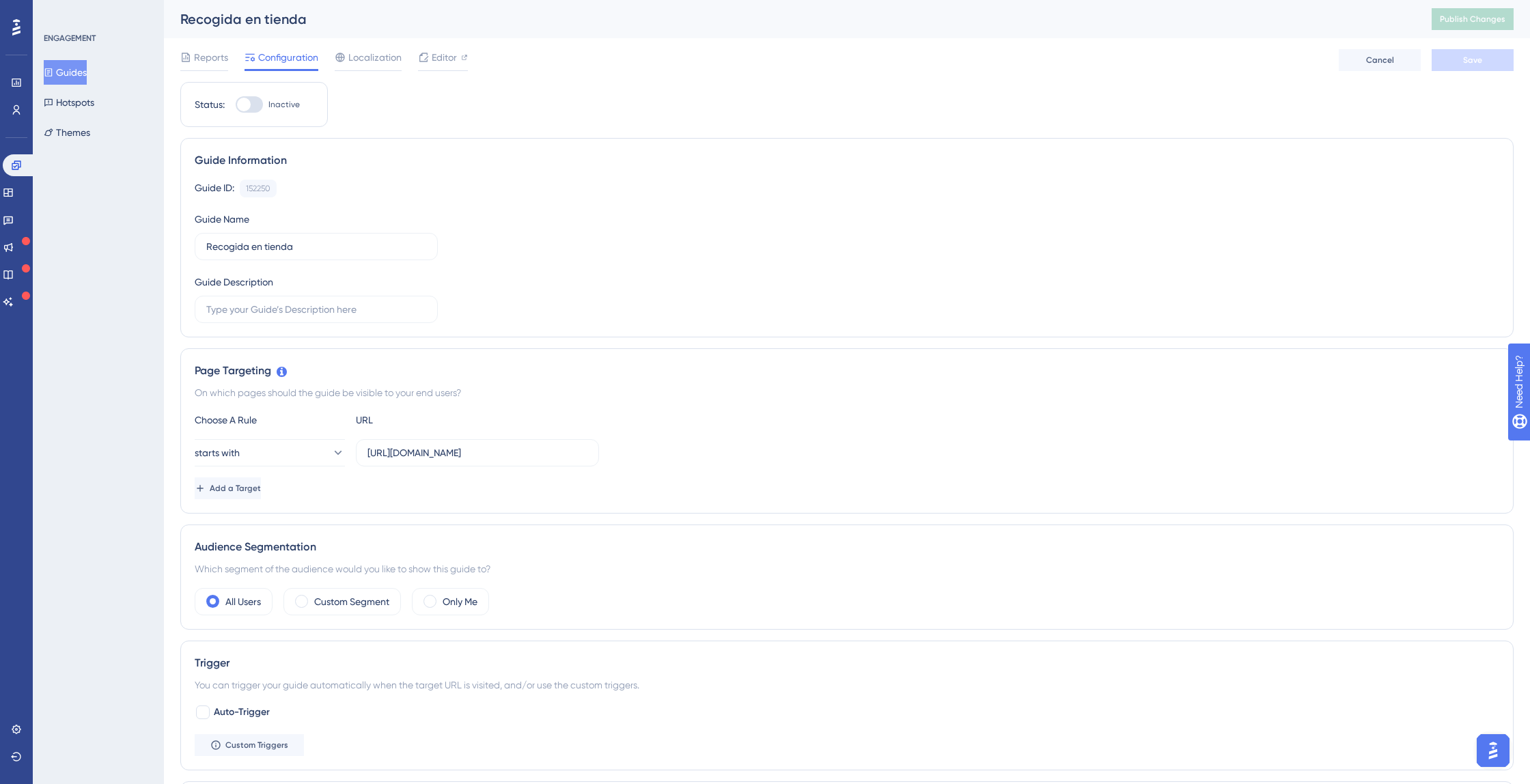
click at [79, 79] on button "Guides" at bounding box center [65, 72] width 43 height 24
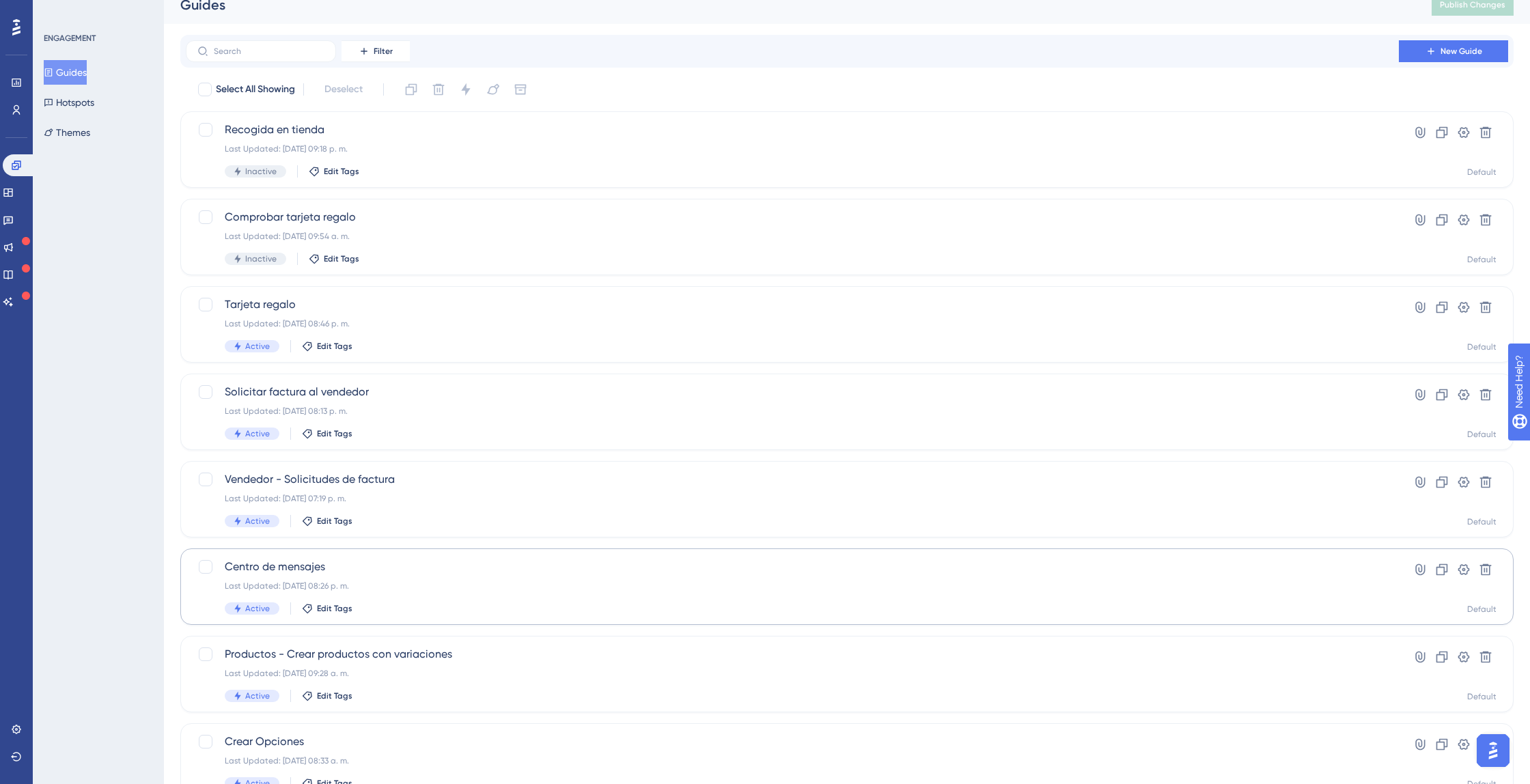
scroll to position [70, 0]
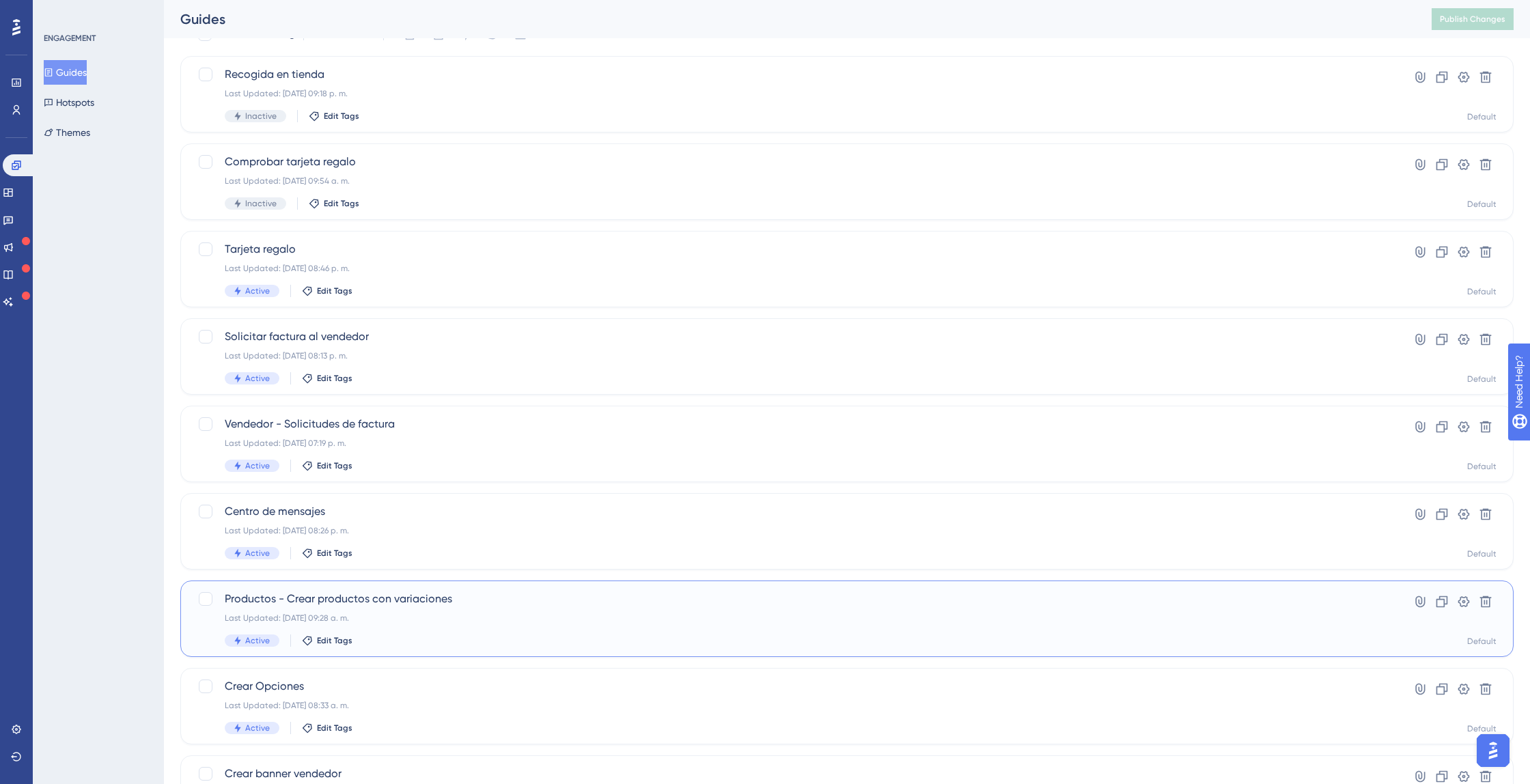
click at [303, 582] on div "Productos - Crear productos con variaciones Last Updated: [DATE] 09:28 a. m. Ac…" at bounding box center [846, 619] width 1333 height 76
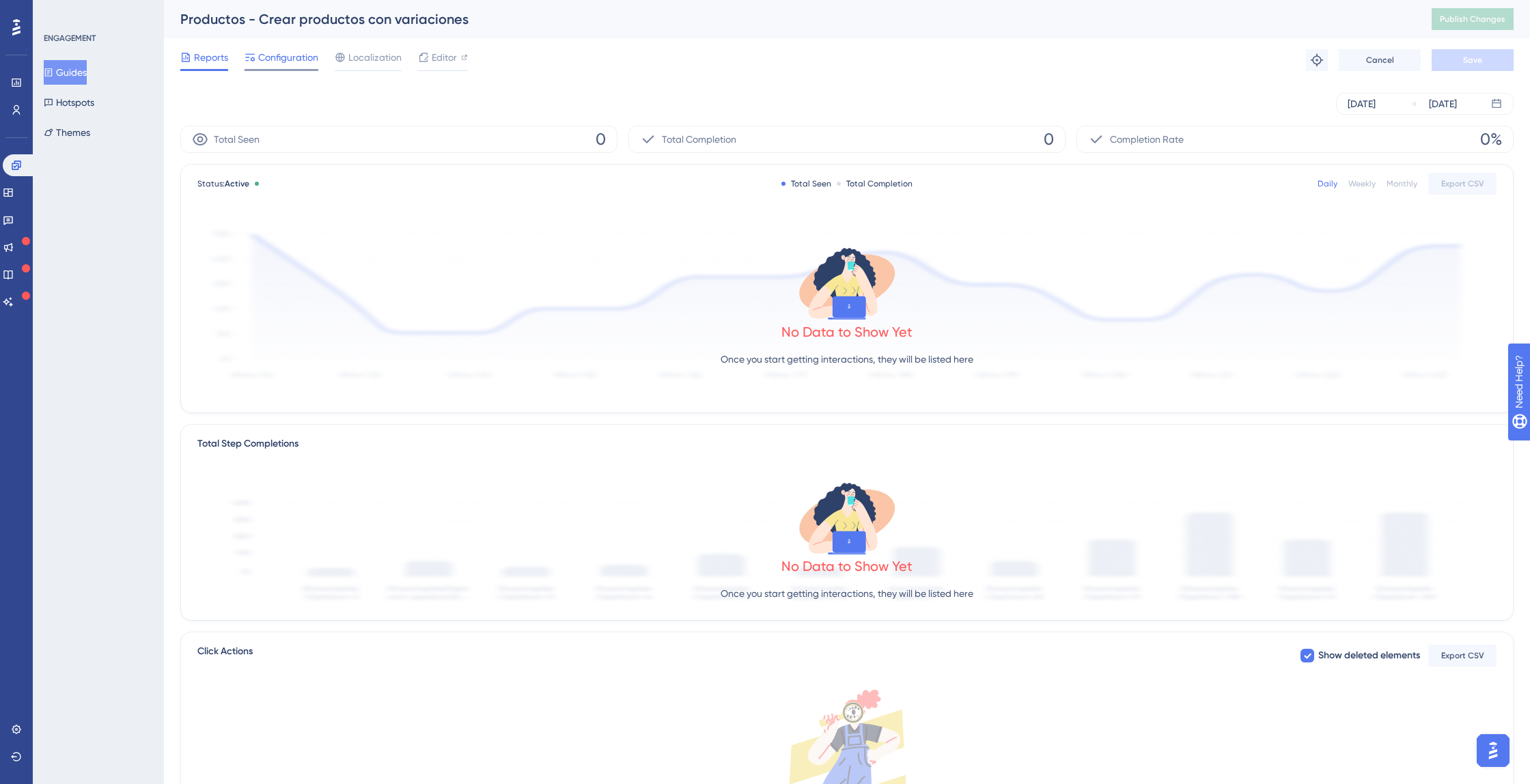
click at [283, 50] on span "Configuration" at bounding box center [288, 58] width 60 height 17
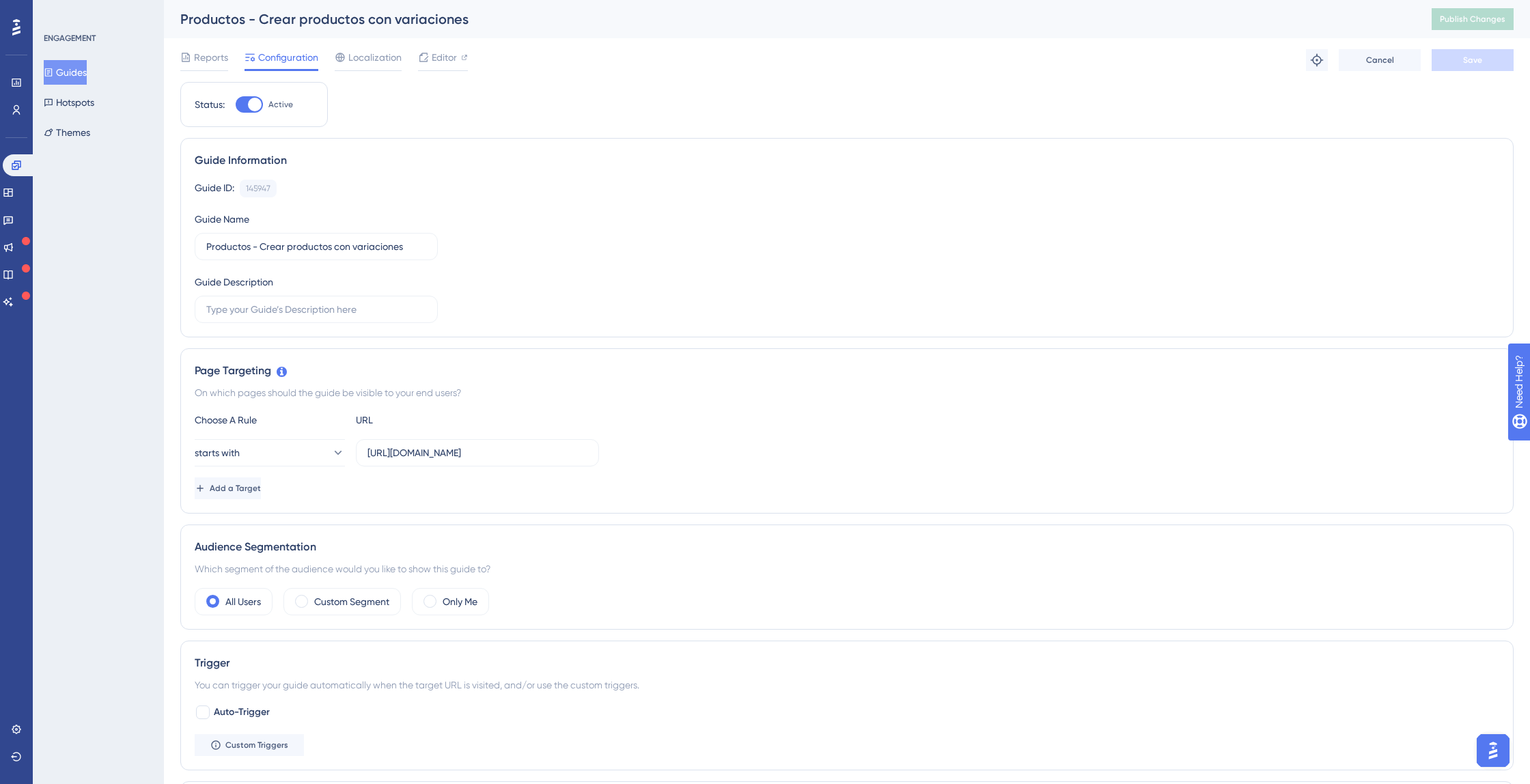
click at [85, 68] on button "Guides" at bounding box center [65, 72] width 43 height 24
